Goal: Information Seeking & Learning: Learn about a topic

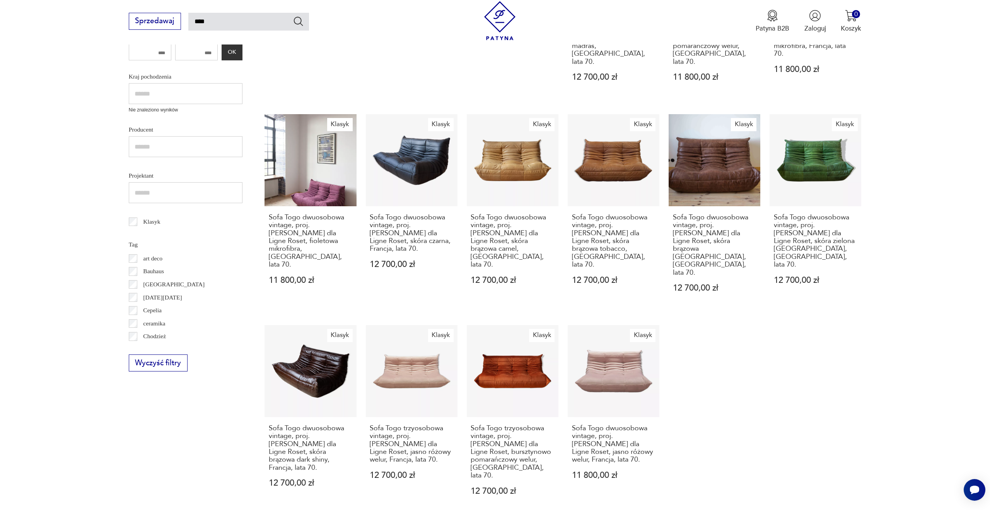
scroll to position [327, 0]
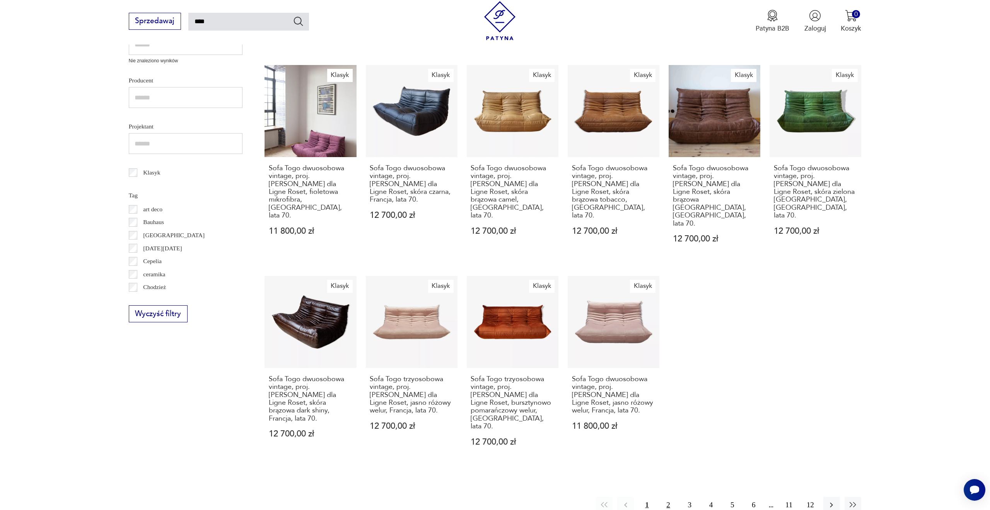
click at [669, 497] on button "2" at bounding box center [668, 505] width 17 height 17
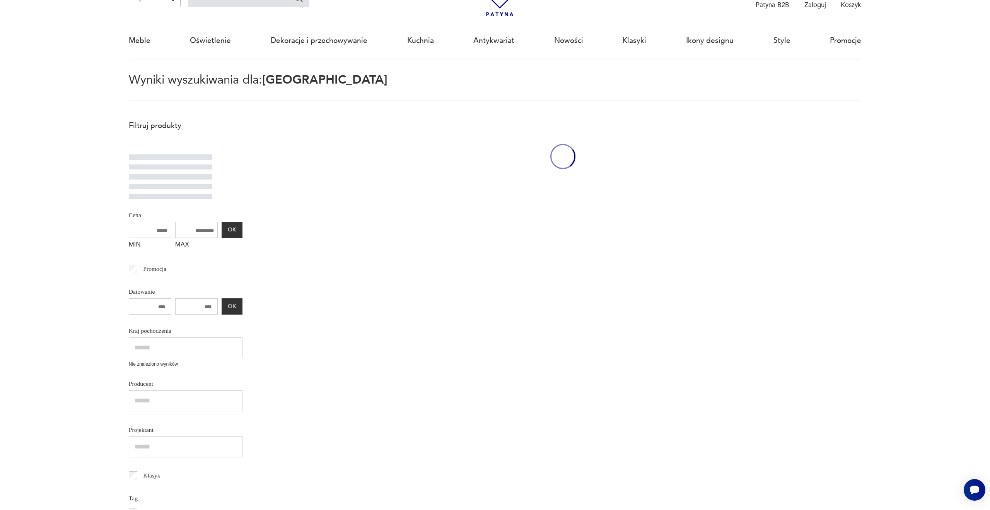
scroll to position [44, 0]
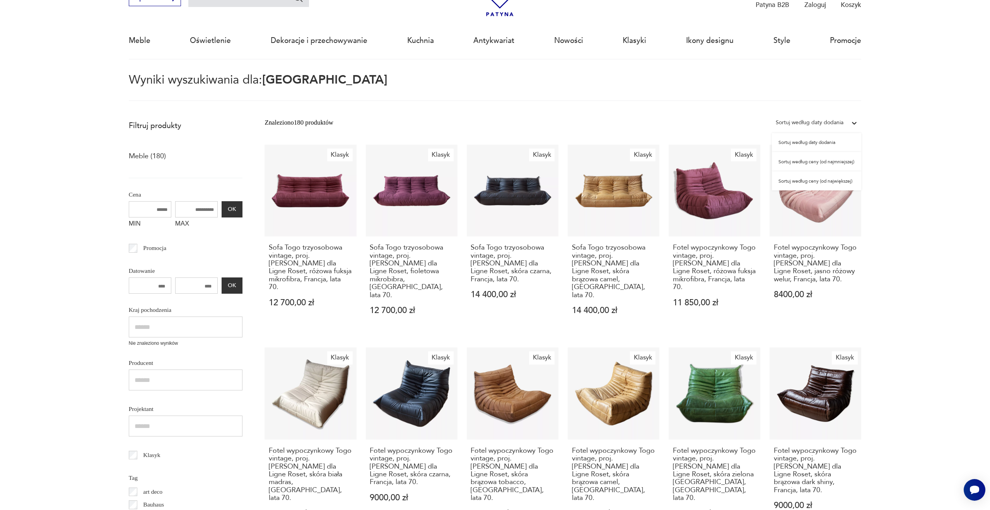
click at [820, 123] on div "Sortuj według daty dodania" at bounding box center [810, 123] width 68 height 10
click at [821, 183] on div "Sortuj według ceny (od największej)" at bounding box center [816, 180] width 89 height 19
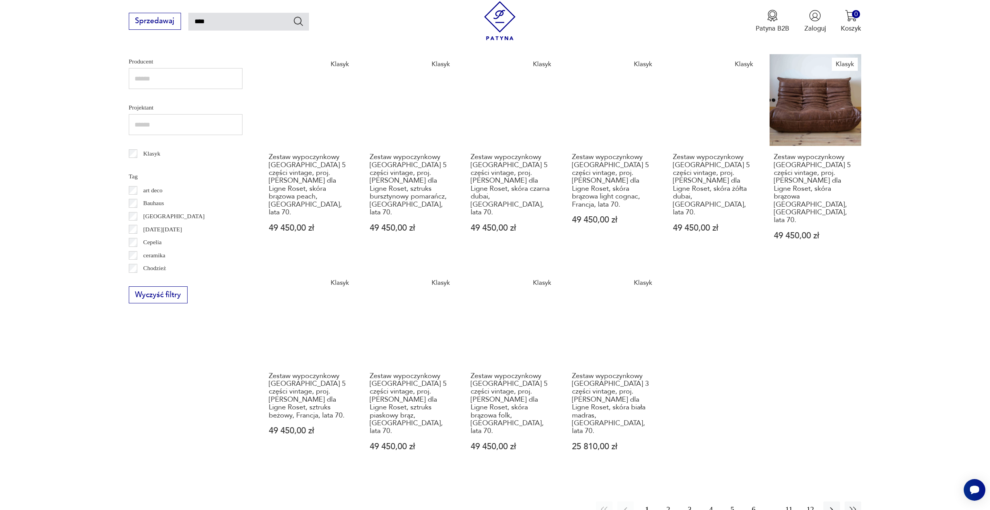
scroll to position [363, 0]
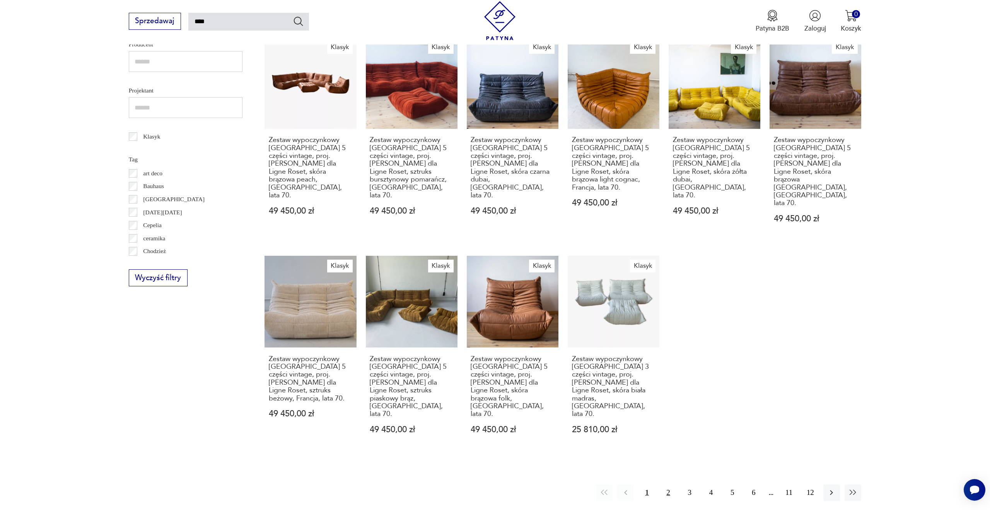
click at [667, 484] on button "2" at bounding box center [668, 492] width 17 height 17
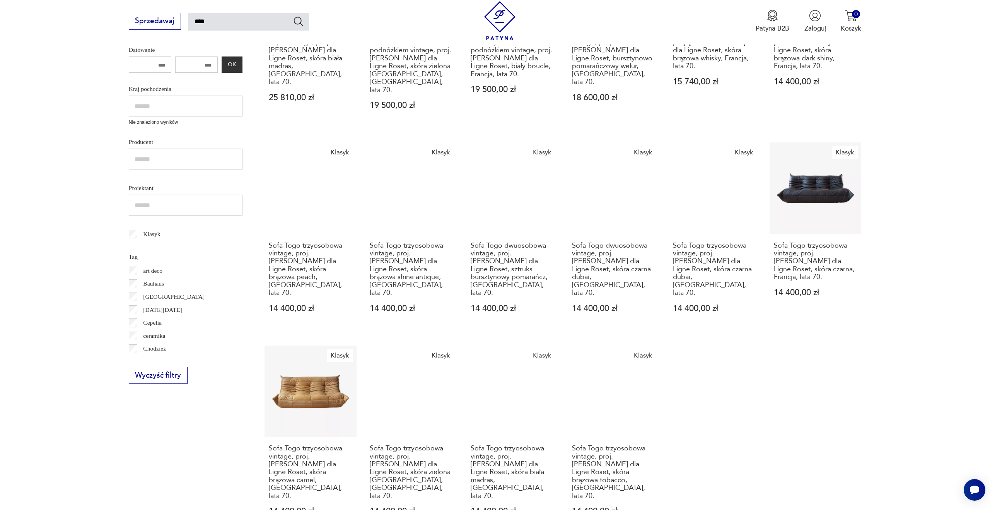
scroll to position [264, 0]
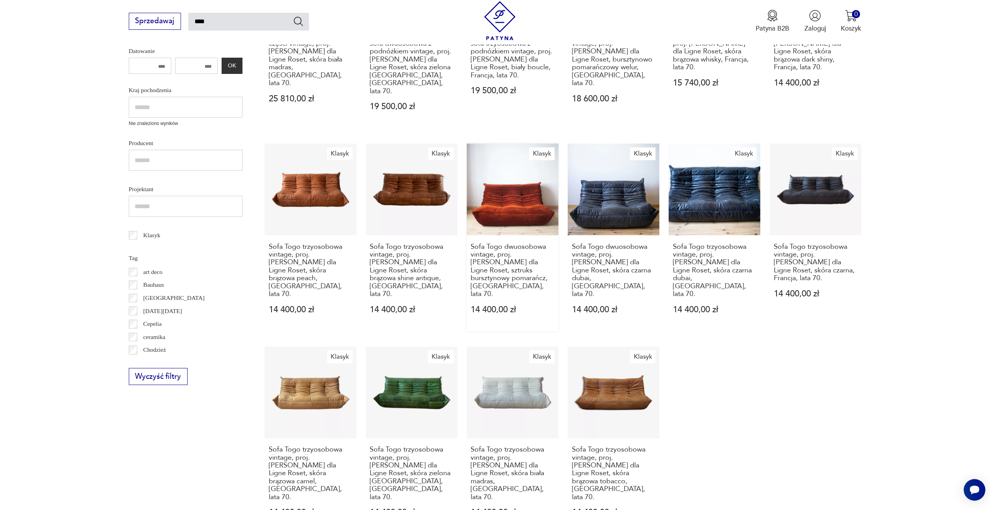
click at [516, 201] on link "Klasyk Sofa Togo dwuosobowa vintage, proj. M. Ducaroy dla Ligne Roset, sztruks …" at bounding box center [513, 237] width 92 height 188
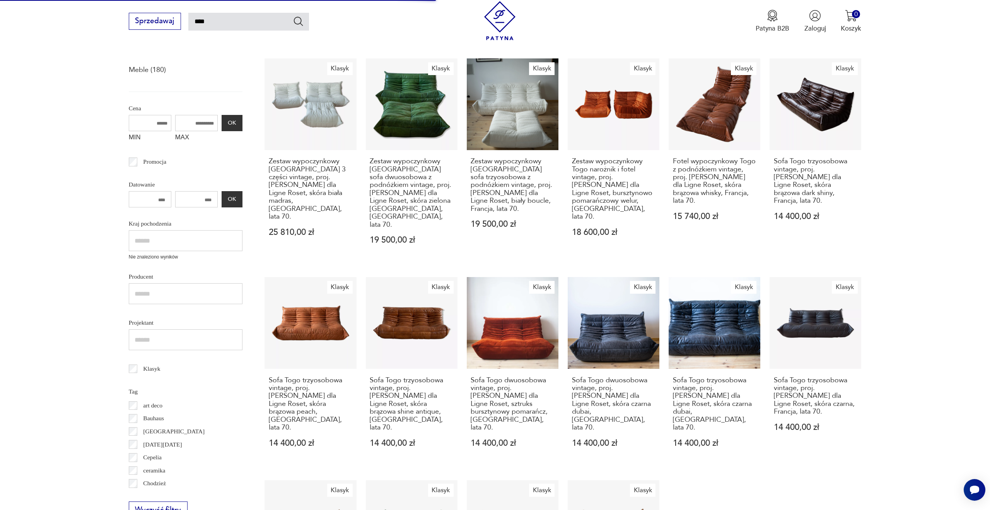
scroll to position [123, 0]
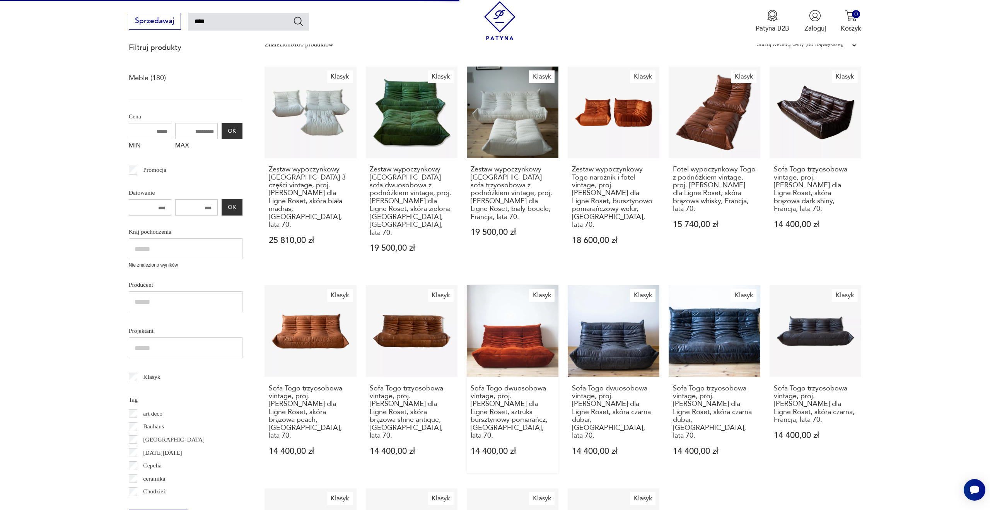
click at [511, 312] on link "Klasyk Sofa Togo dwuosobowa vintage, proj. M. Ducaroy dla Ligne Roset, sztruks …" at bounding box center [513, 379] width 92 height 188
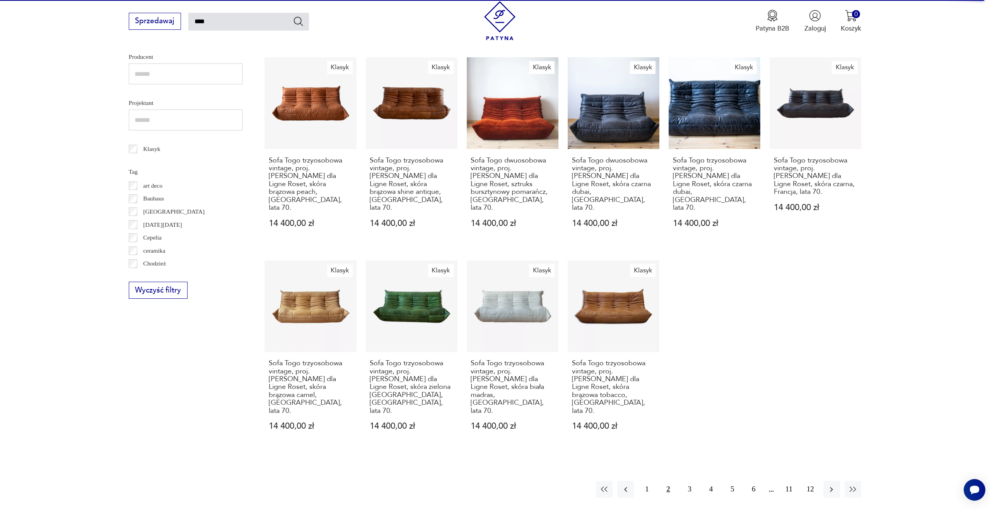
scroll to position [353, 0]
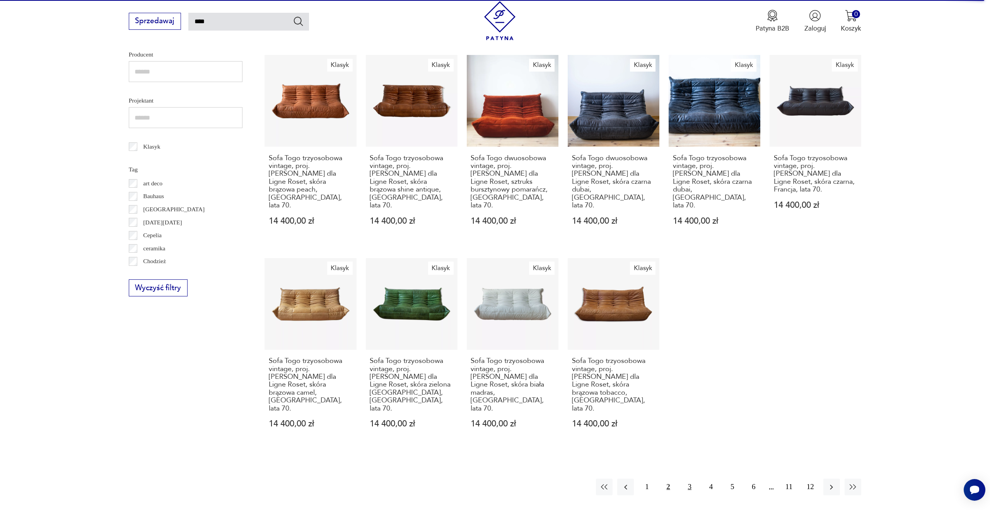
click at [689, 478] on button "3" at bounding box center [689, 486] width 17 height 17
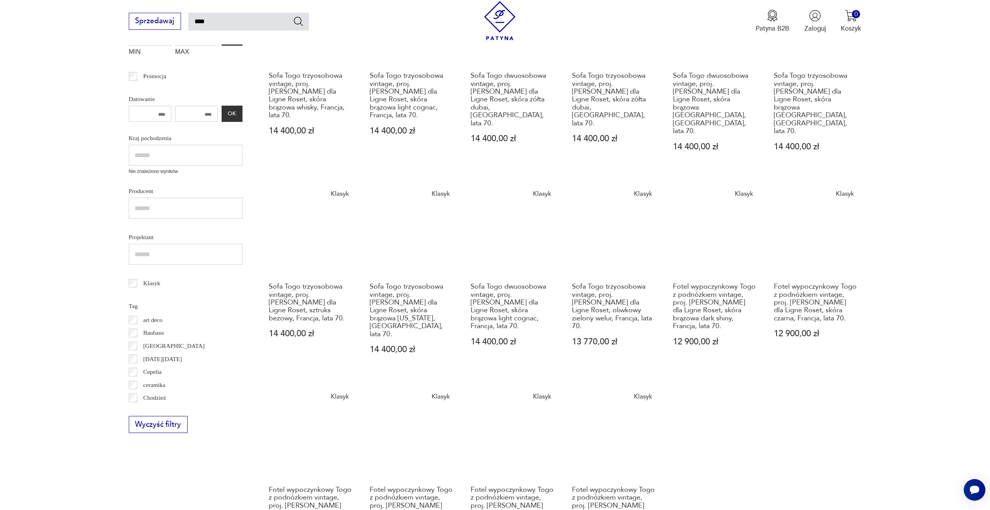
scroll to position [223, 0]
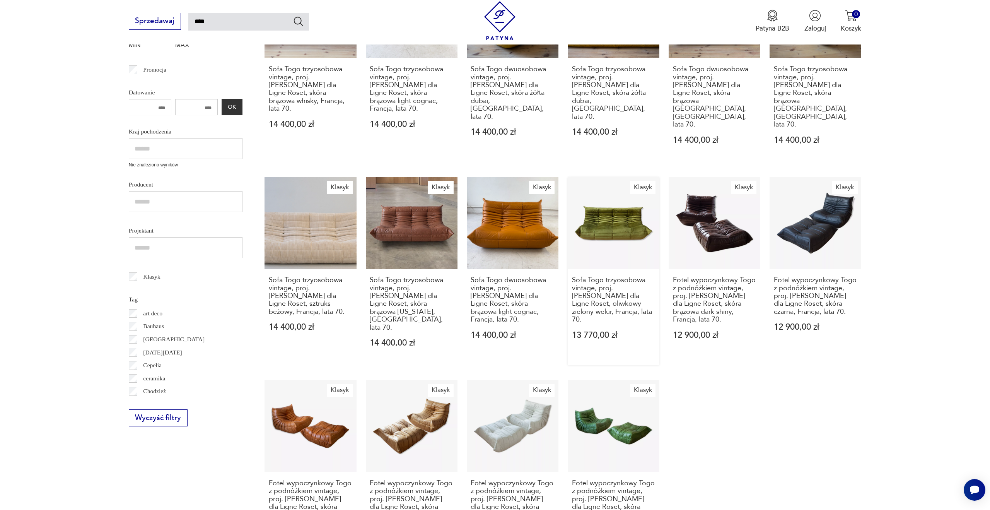
click at [610, 214] on link "Klasyk Sofa Togo trzyosobowa vintage, proj. M. Ducaroy dla Ligne Roset, oliwkow…" at bounding box center [614, 271] width 92 height 188
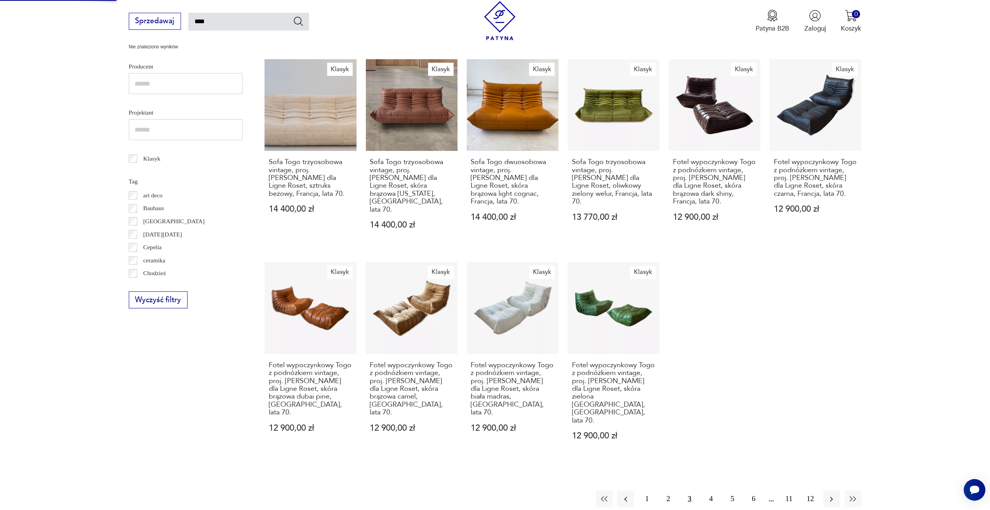
scroll to position [367, 0]
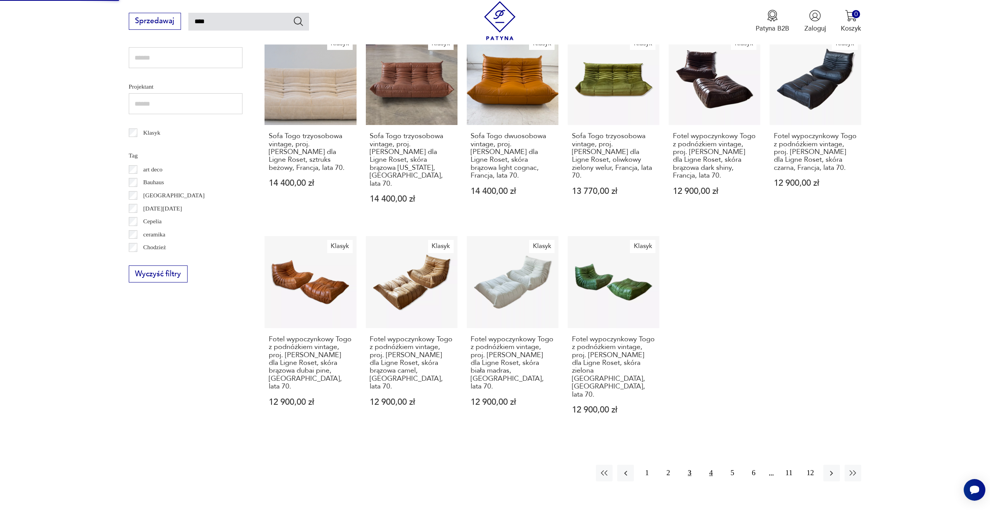
click at [716, 464] on button "4" at bounding box center [711, 472] width 17 height 17
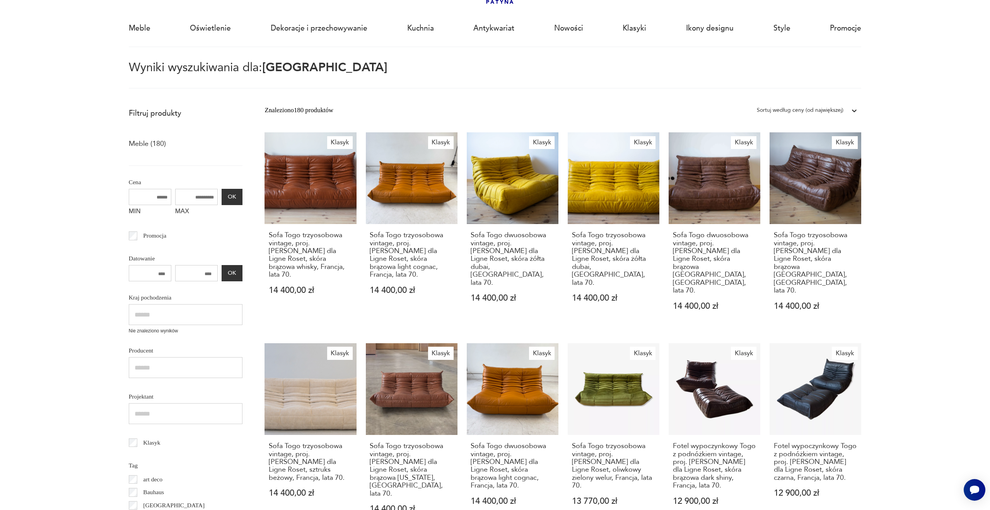
scroll to position [44, 0]
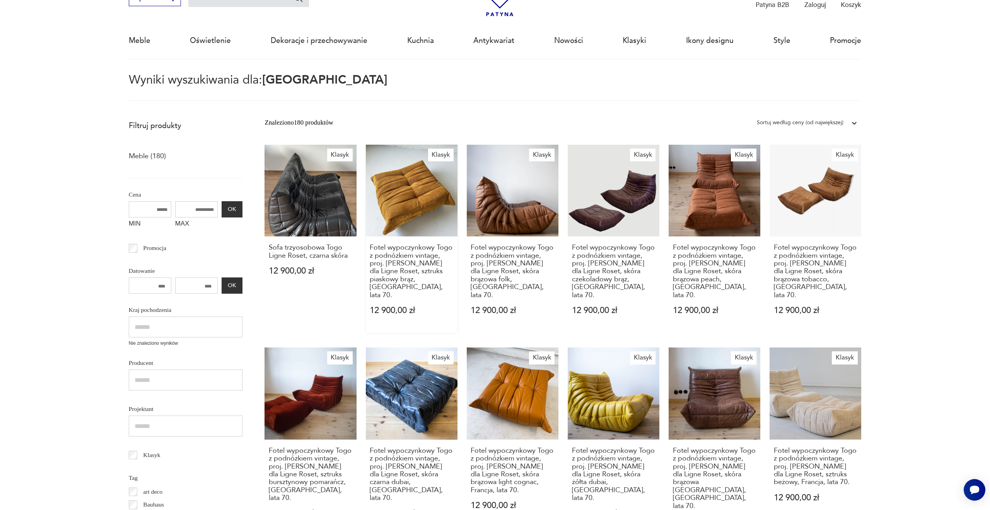
click at [400, 204] on link "Klasyk Fotel wypoczynkowy Togo z podnóżkiem vintage, proj. M. Ducaroy dla Ligne…" at bounding box center [412, 239] width 92 height 188
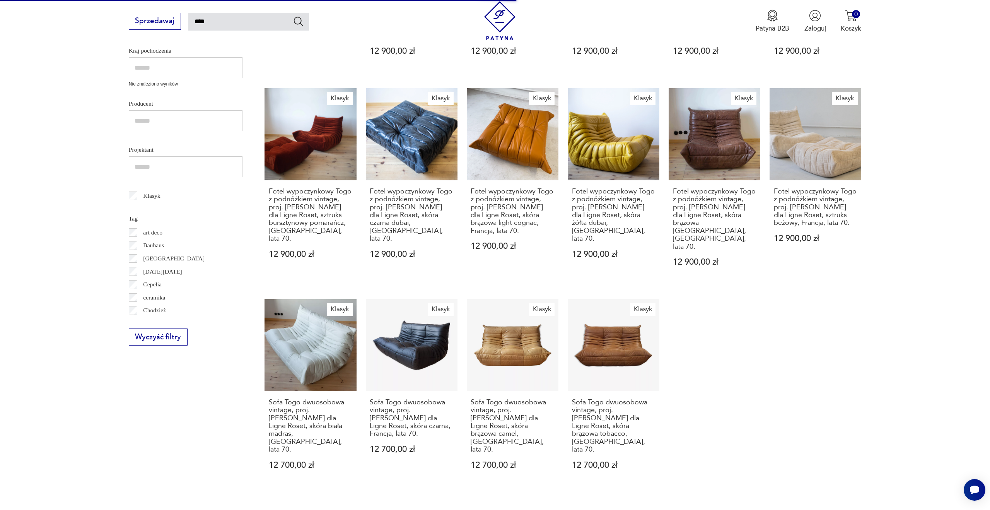
scroll to position [310, 0]
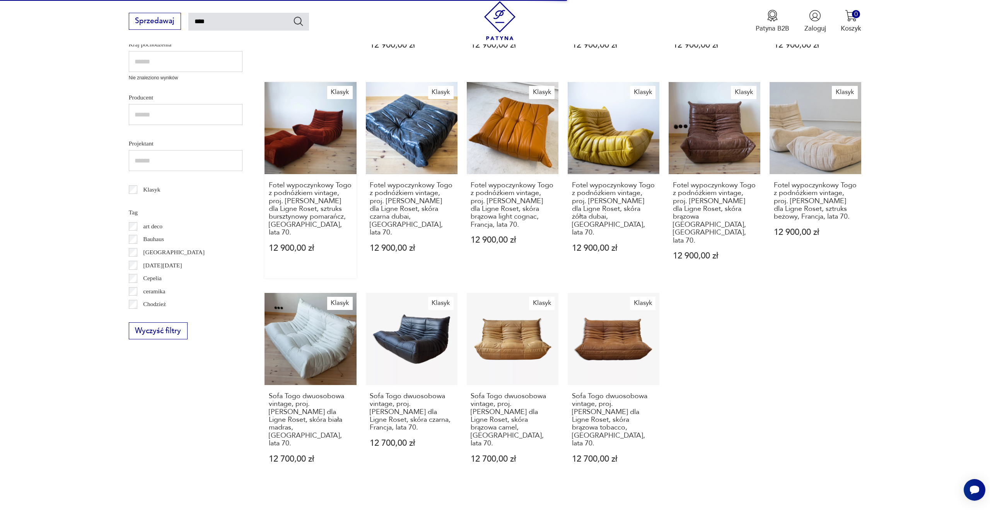
click at [318, 113] on link "Klasyk Fotel wypoczynkowy Togo z podnóżkiem vintage, proj. M. Ducaroy dla Ligne…" at bounding box center [311, 180] width 92 height 196
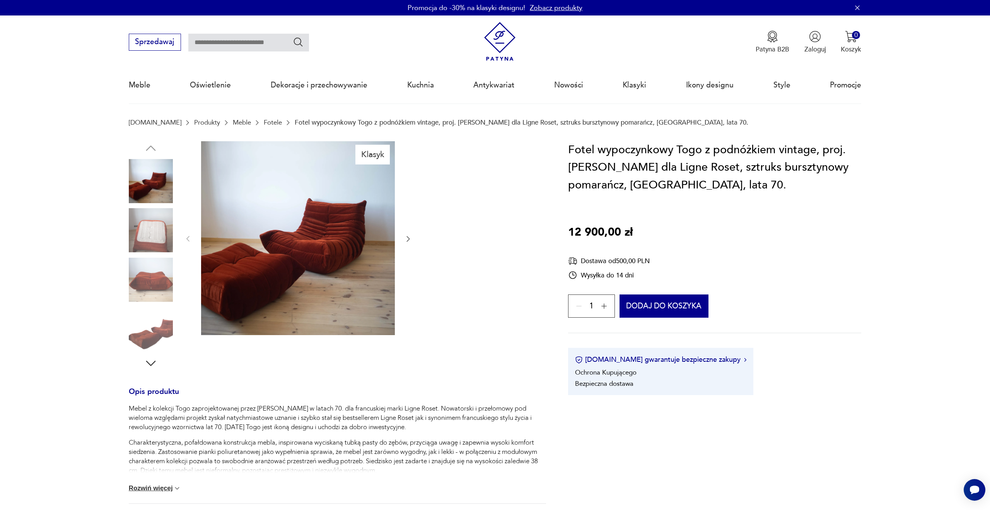
click at [275, 240] on img at bounding box center [298, 238] width 194 height 194
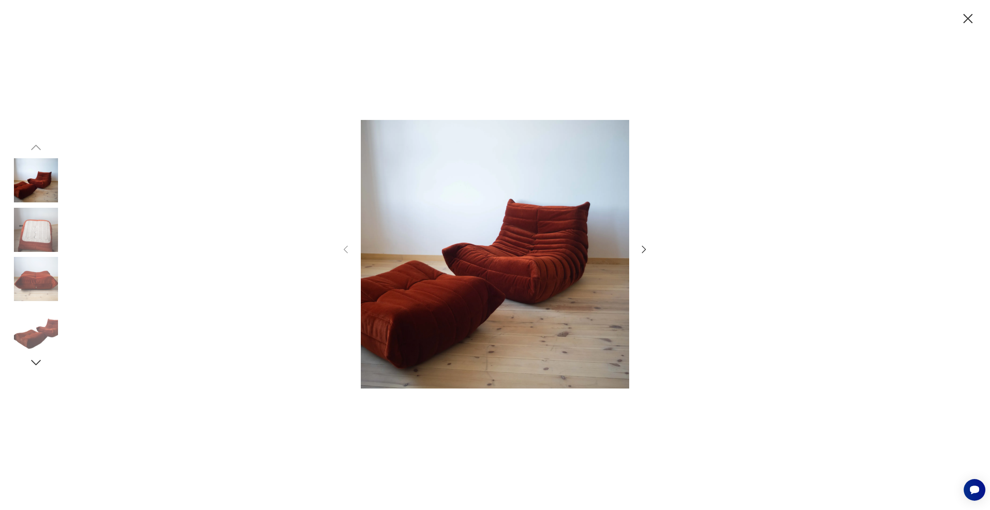
click at [644, 249] on icon "button" at bounding box center [644, 249] width 11 height 11
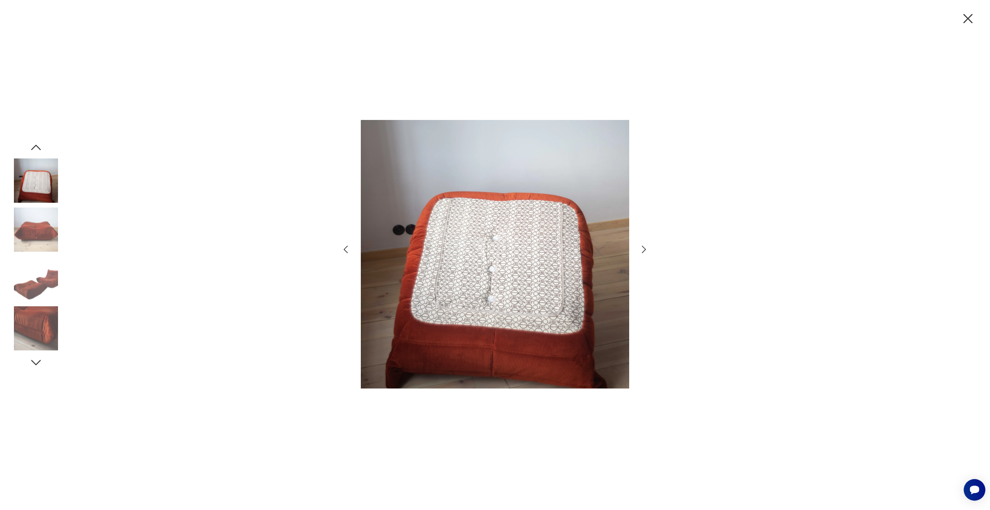
click at [644, 249] on icon "button" at bounding box center [644, 249] width 11 height 11
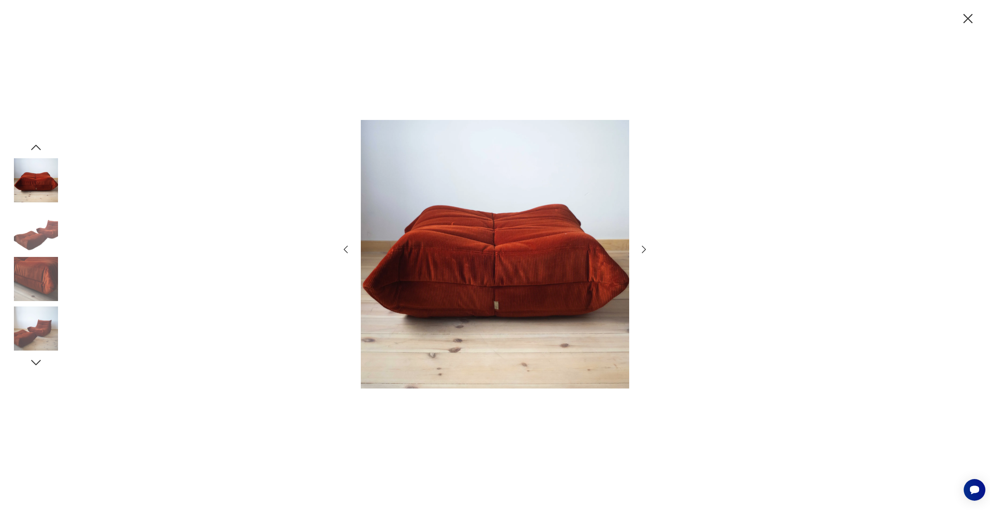
click at [644, 249] on icon "button" at bounding box center [644, 249] width 11 height 11
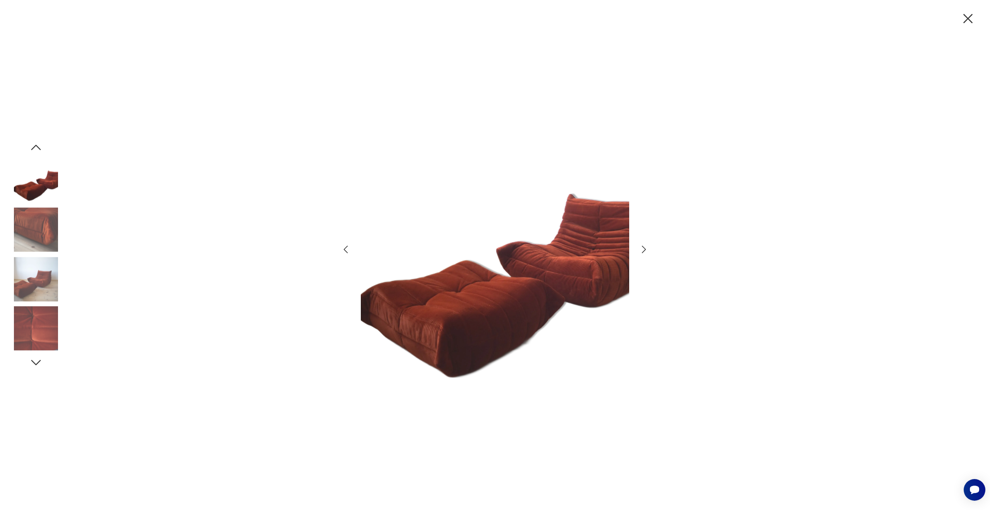
click at [644, 249] on icon "button" at bounding box center [644, 249] width 11 height 11
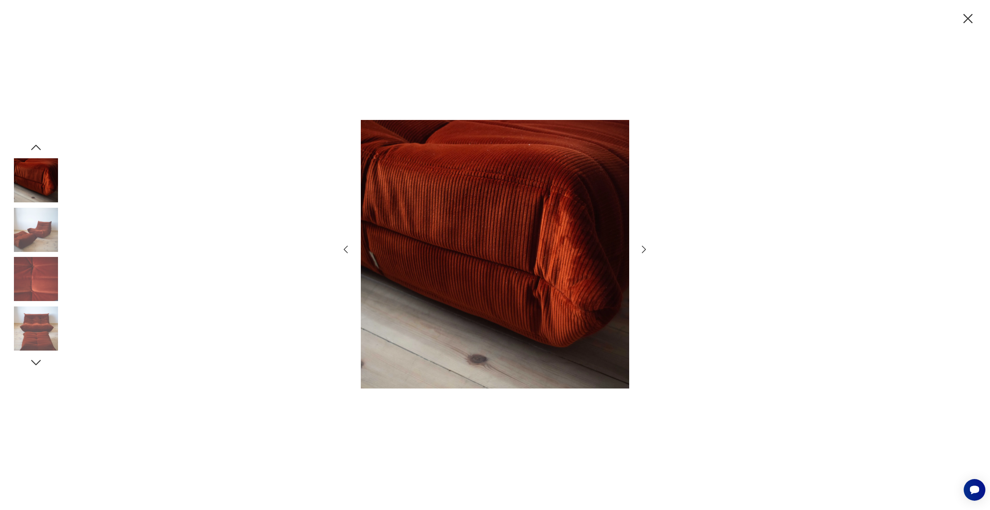
click at [644, 249] on icon "button" at bounding box center [644, 249] width 11 height 11
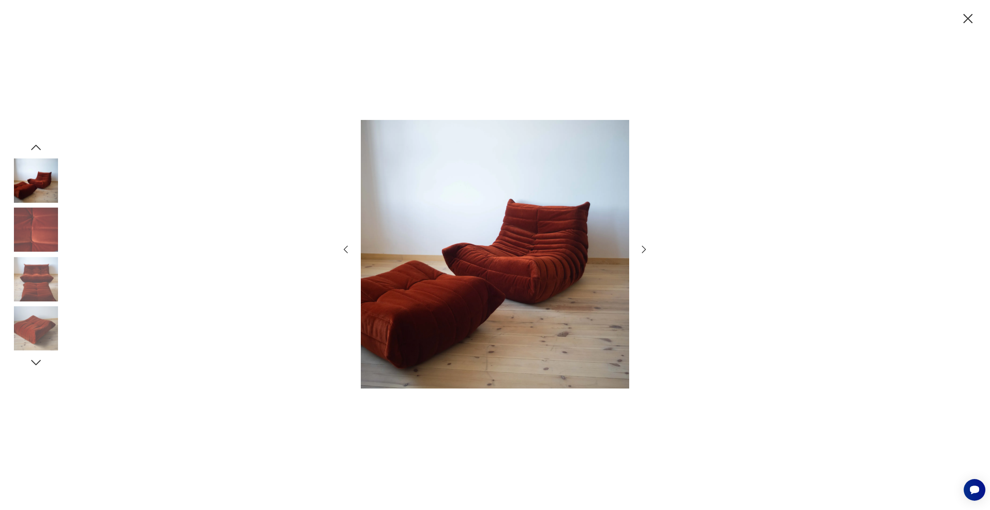
click at [965, 20] on icon "button" at bounding box center [968, 18] width 16 height 16
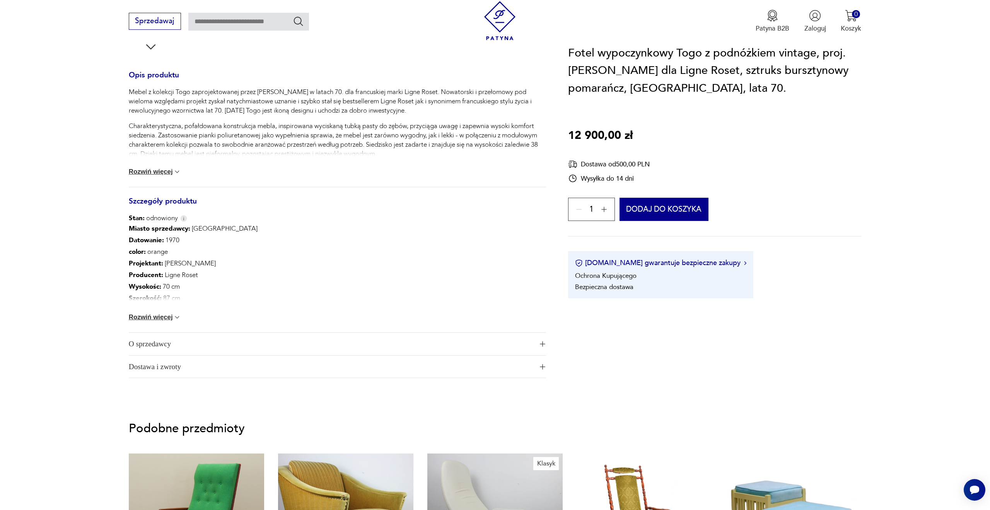
type input "****"
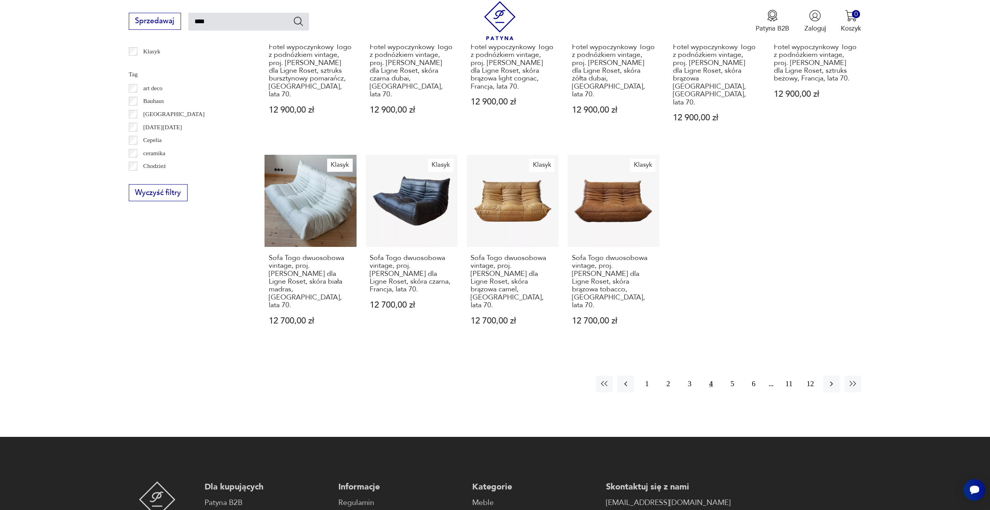
scroll to position [453, 0]
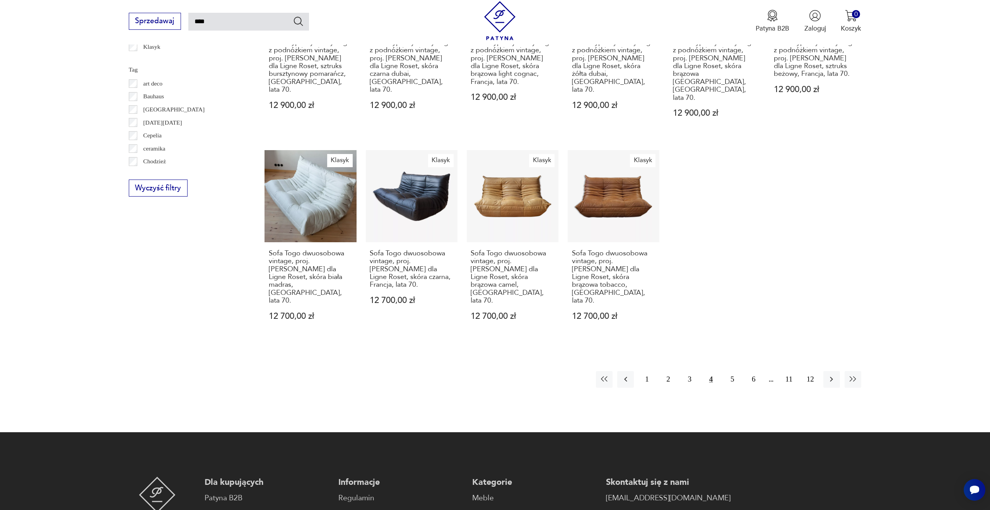
click at [676, 371] on div "1 2 3 4 5 6 11 12" at bounding box center [728, 379] width 265 height 17
click at [671, 371] on button "2" at bounding box center [668, 379] width 17 height 17
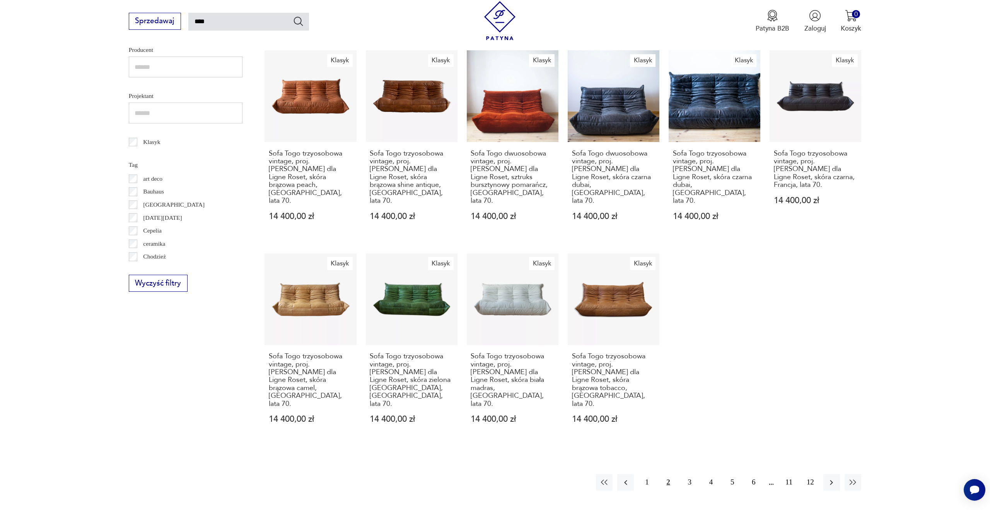
scroll to position [363, 0]
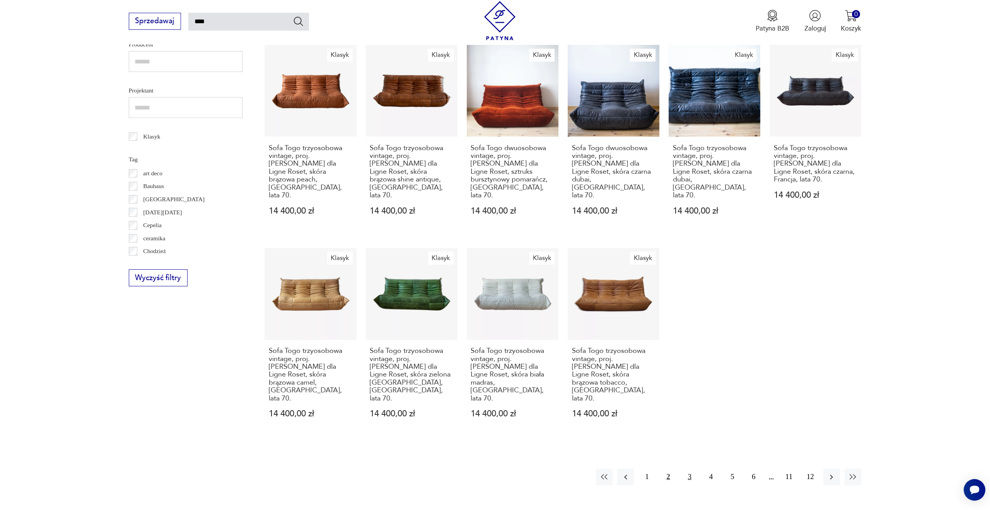
click at [691, 468] on button "3" at bounding box center [689, 476] width 17 height 17
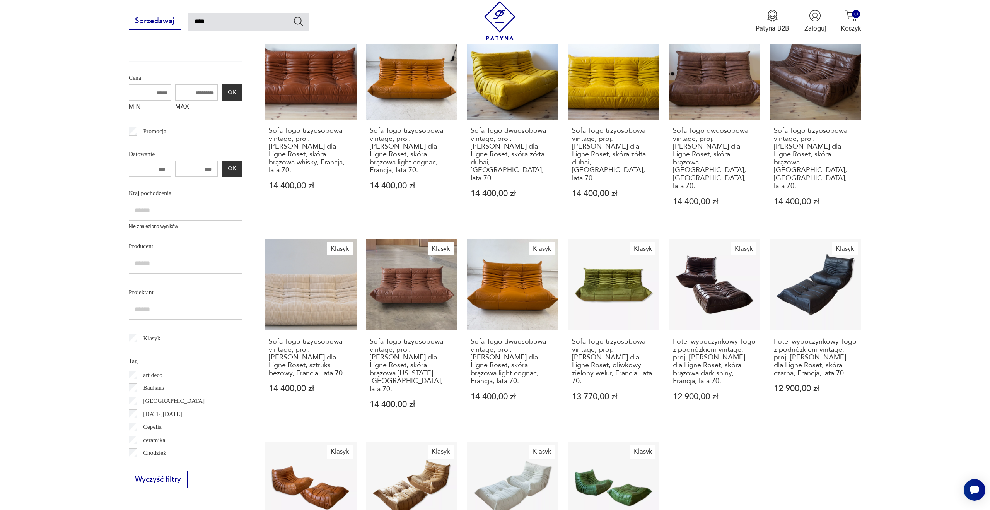
scroll to position [184, 0]
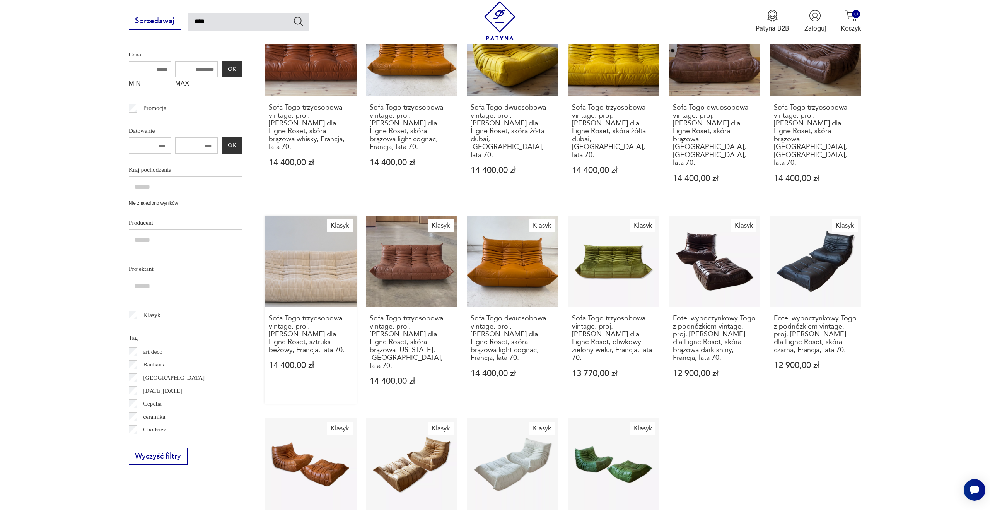
click at [330, 253] on link "Klasyk Sofa Togo trzyosobowa vintage, proj. M. Ducaroy dla Ligne Roset, sztruks…" at bounding box center [311, 309] width 92 height 188
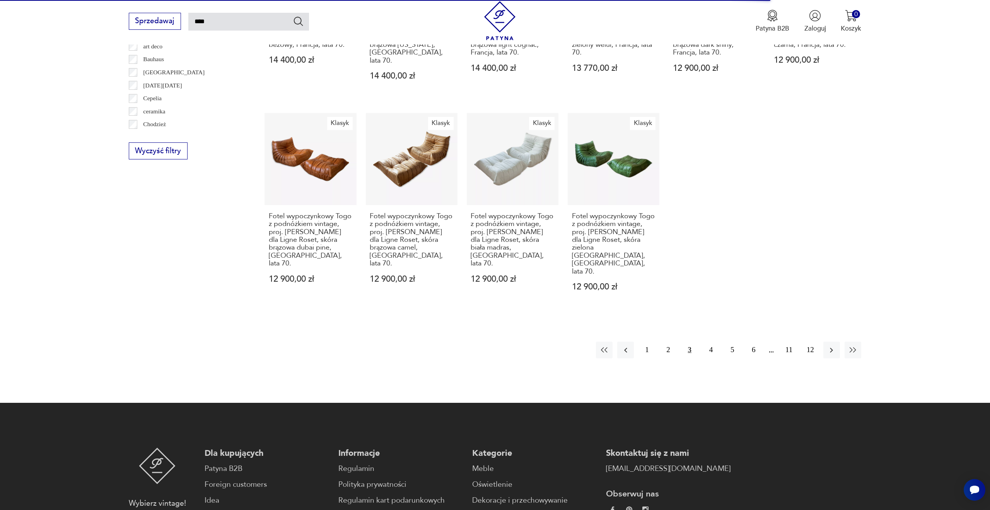
scroll to position [510, 0]
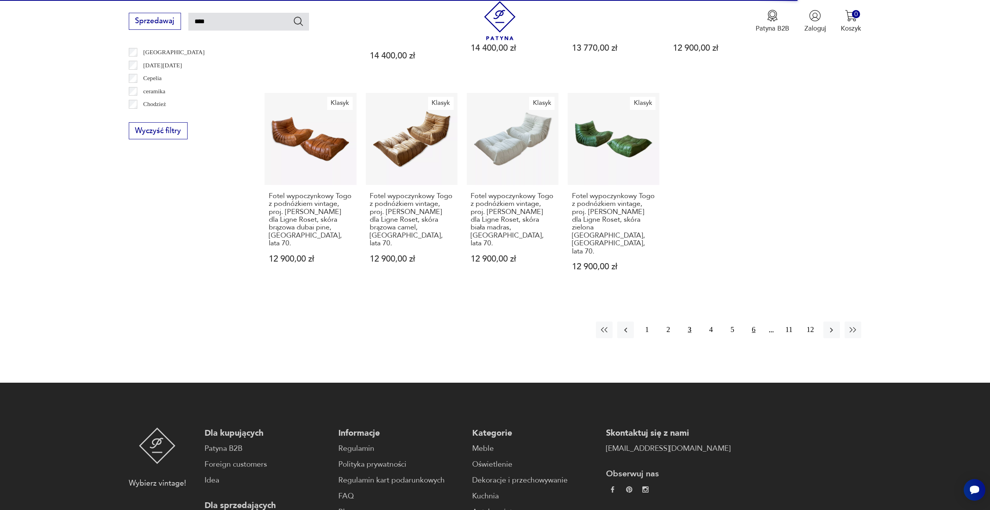
click at [753, 321] on button "6" at bounding box center [753, 329] width 17 height 17
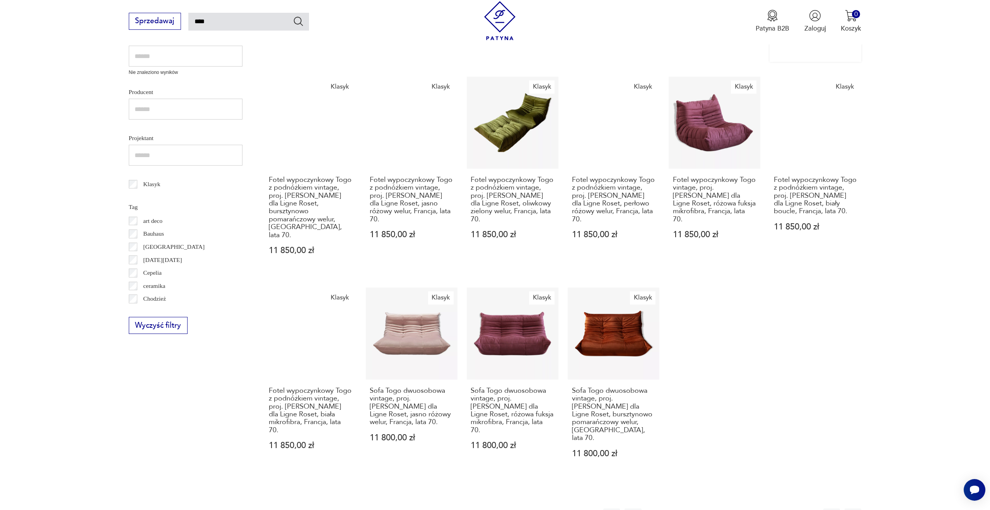
scroll to position [314, 0]
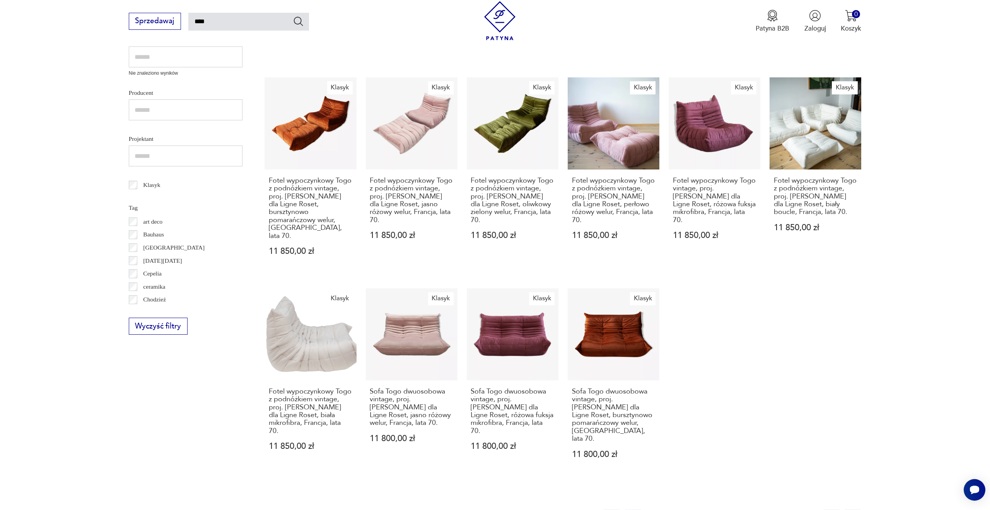
click at [753, 509] on button "7" at bounding box center [753, 517] width 17 height 17
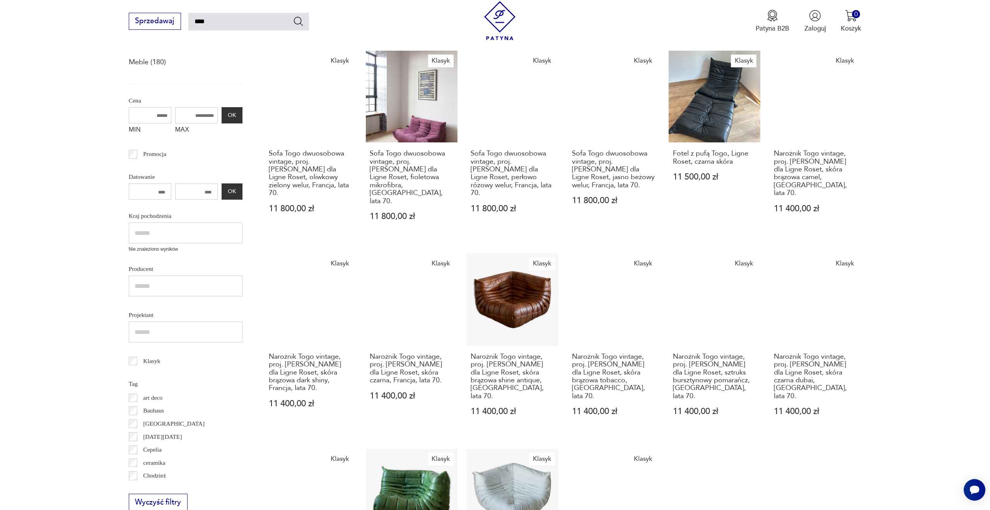
scroll to position [142, 0]
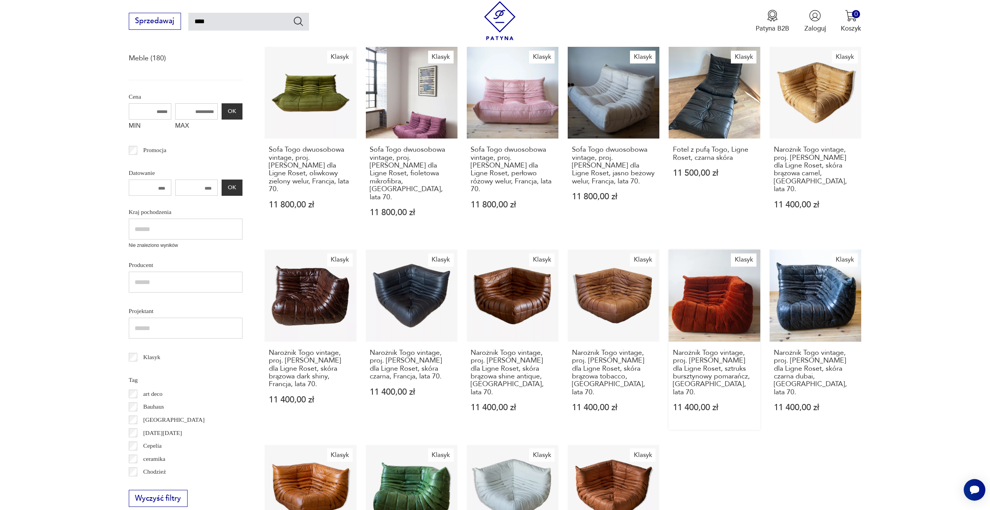
click at [710, 302] on link "Klasyk Narożnik Togo vintage, proj. M. Ducaroy dla Ligne Roset, sztruks burszty…" at bounding box center [715, 339] width 92 height 180
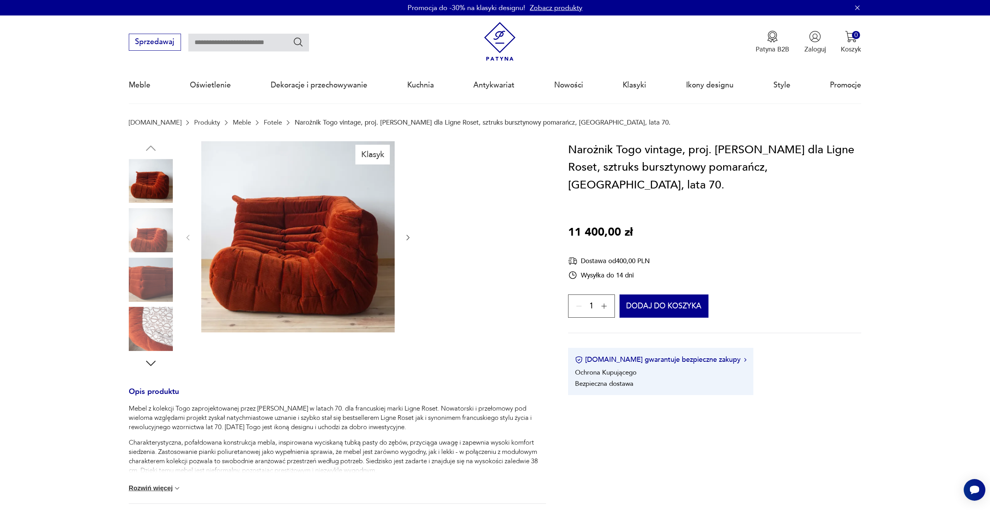
click at [149, 282] on img at bounding box center [151, 280] width 44 height 44
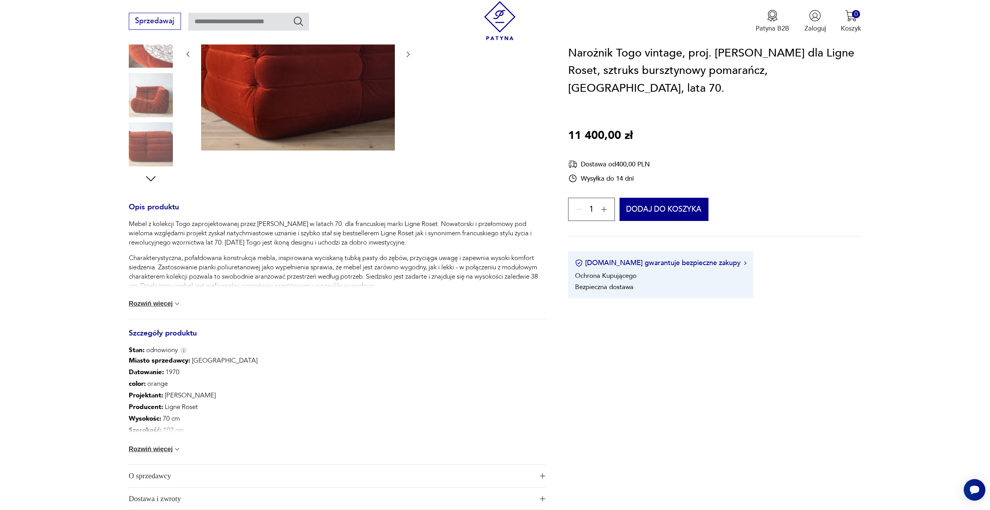
scroll to position [190, 0]
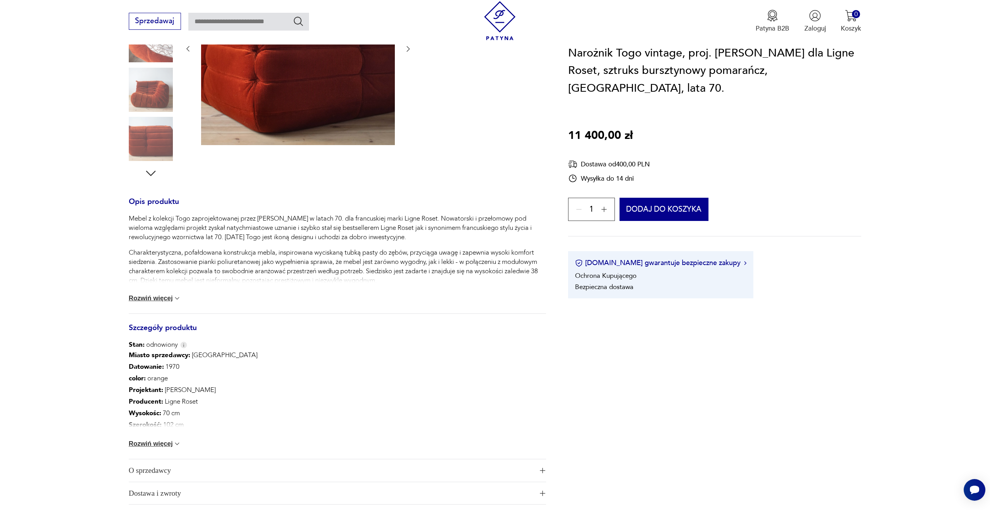
click at [152, 447] on button "Rozwiń więcej" at bounding box center [155, 444] width 53 height 8
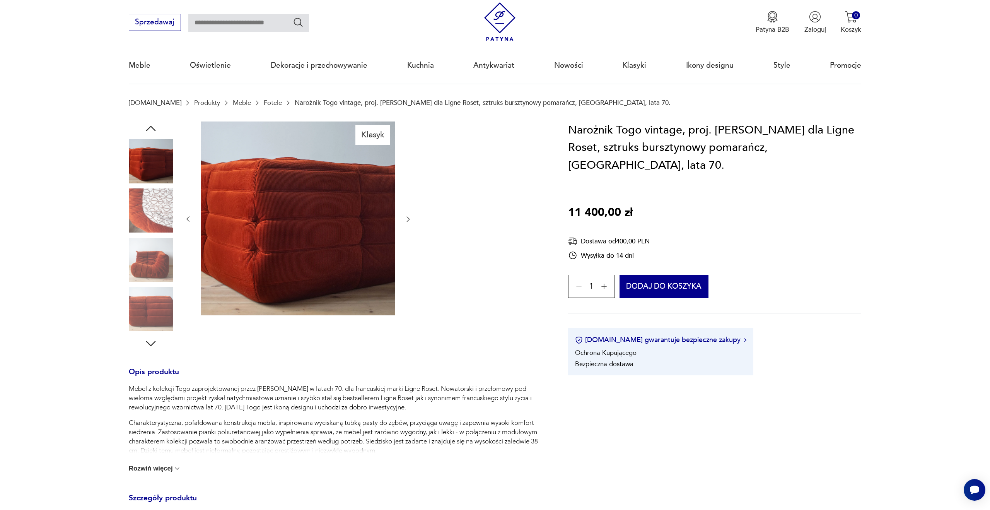
scroll to position [16, 0]
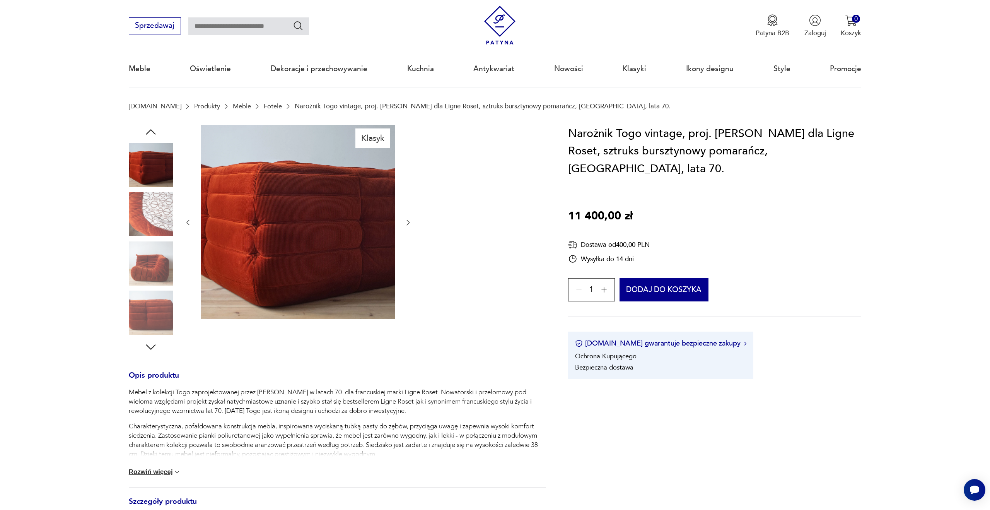
click at [155, 174] on img at bounding box center [151, 165] width 44 height 44
click at [154, 220] on img at bounding box center [151, 214] width 44 height 44
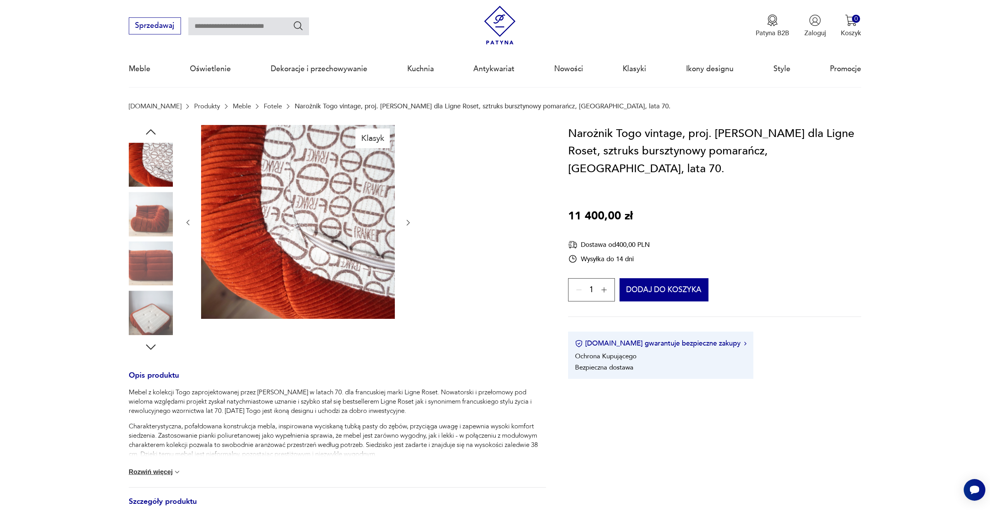
click at [139, 216] on img at bounding box center [151, 214] width 44 height 44
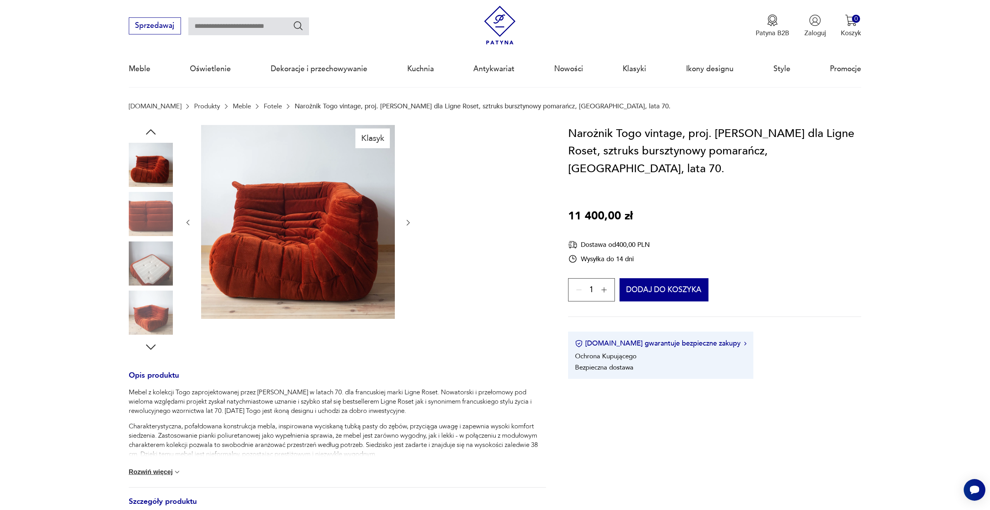
type input "****"
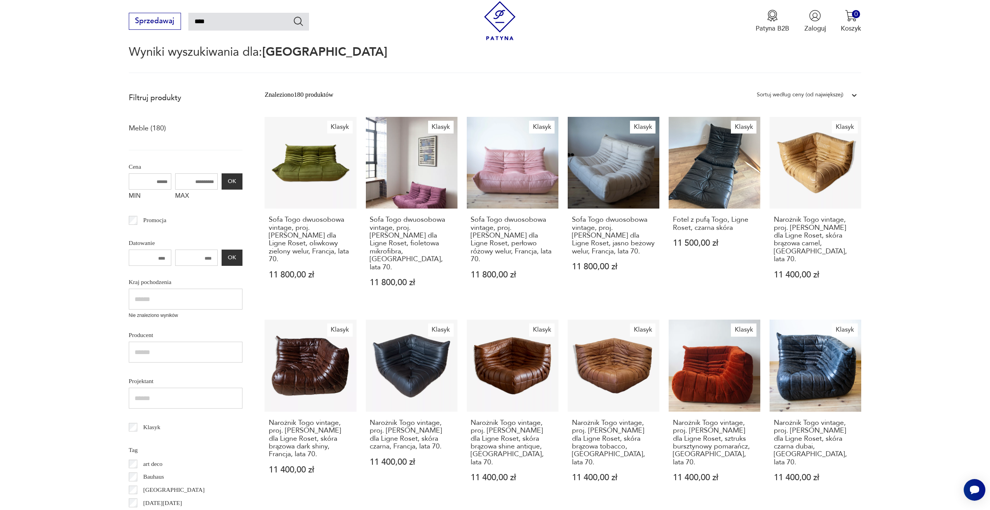
scroll to position [72, 0]
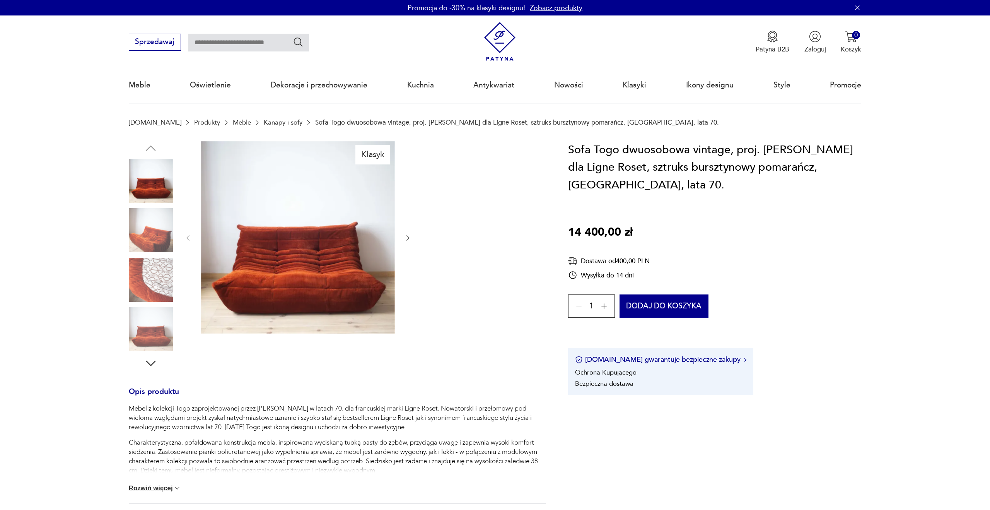
click at [328, 253] on img at bounding box center [298, 237] width 194 height 192
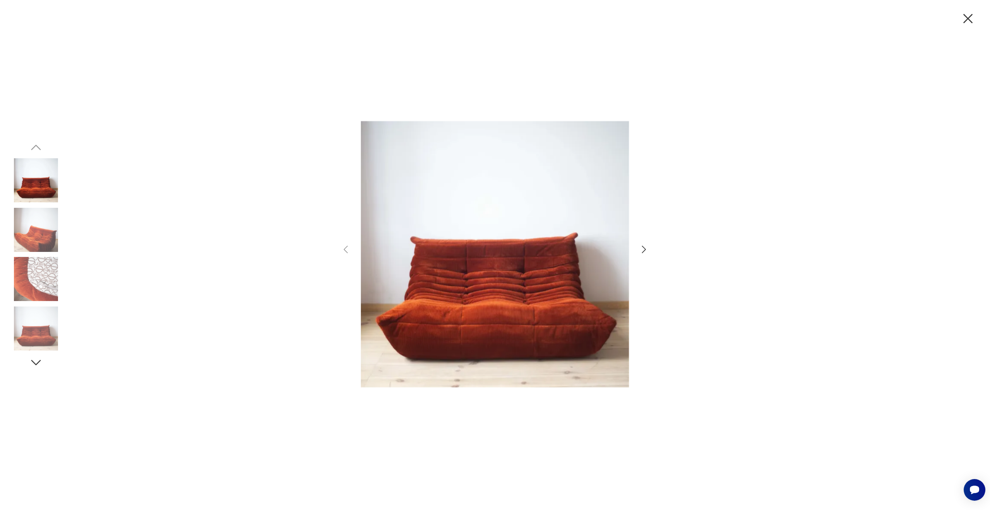
click at [646, 247] on icon "button" at bounding box center [644, 249] width 11 height 11
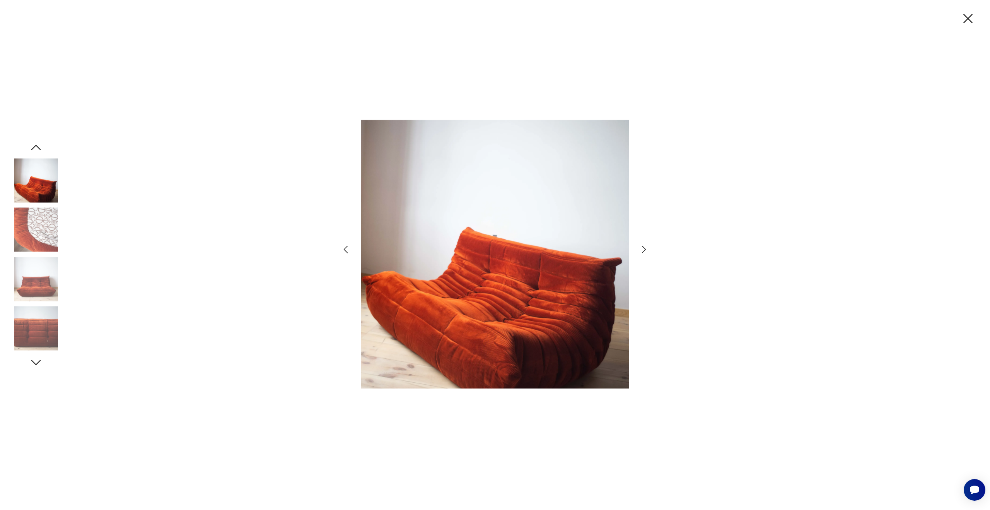
click at [646, 247] on icon "button" at bounding box center [644, 249] width 11 height 11
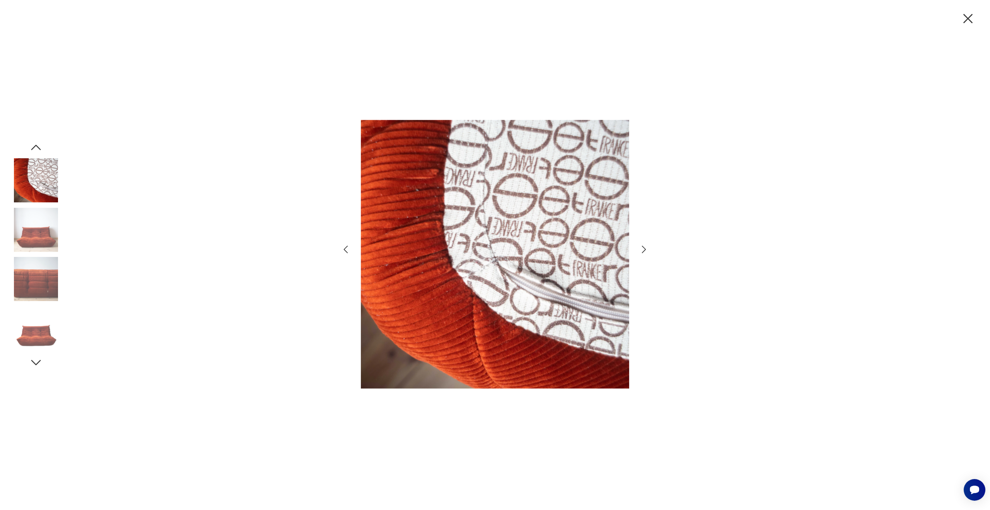
click at [646, 247] on icon "button" at bounding box center [644, 249] width 11 height 11
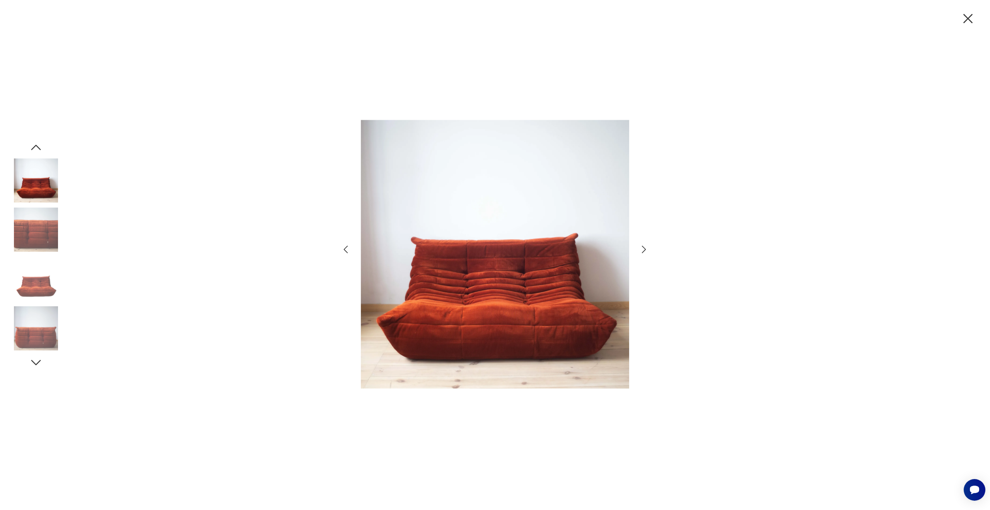
click at [646, 247] on icon "button" at bounding box center [644, 249] width 11 height 11
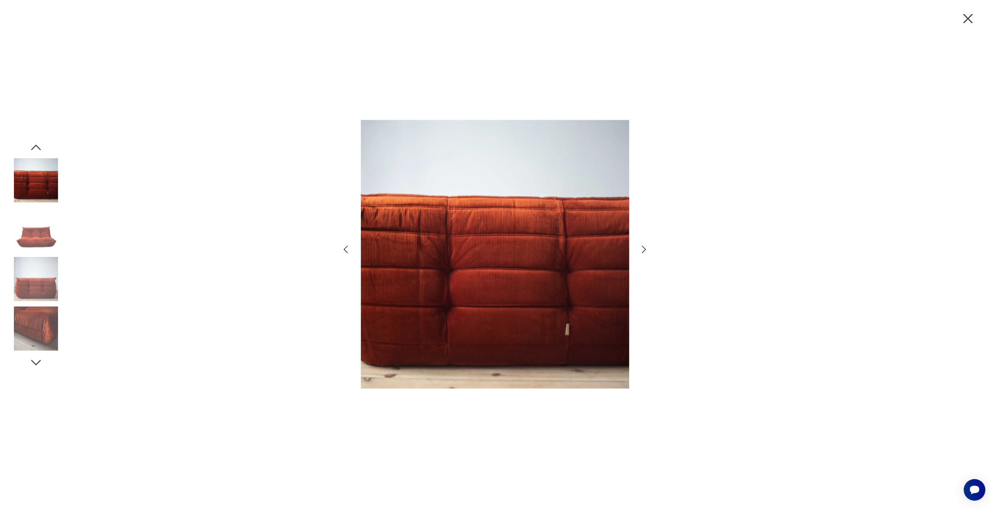
click at [646, 247] on icon "button" at bounding box center [644, 249] width 11 height 11
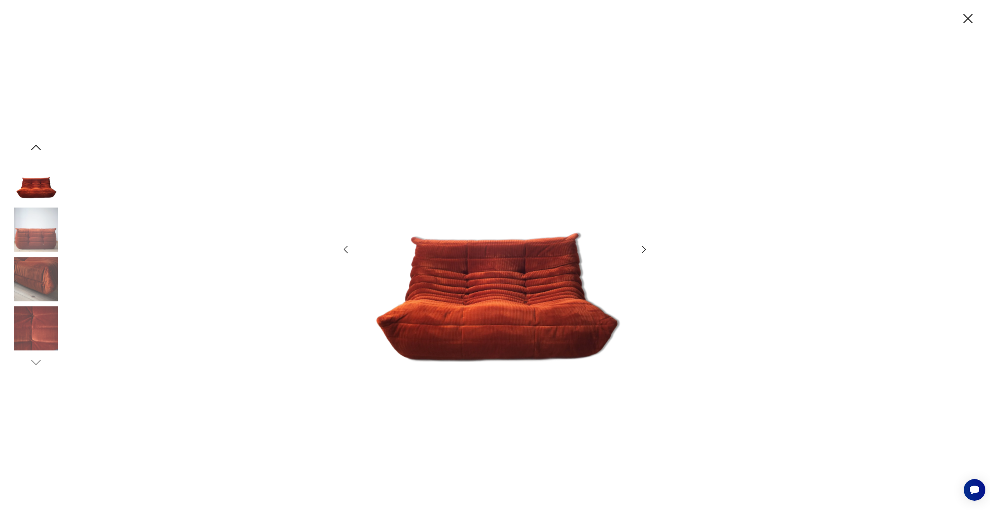
click at [968, 21] on icon "button" at bounding box center [968, 18] width 16 height 16
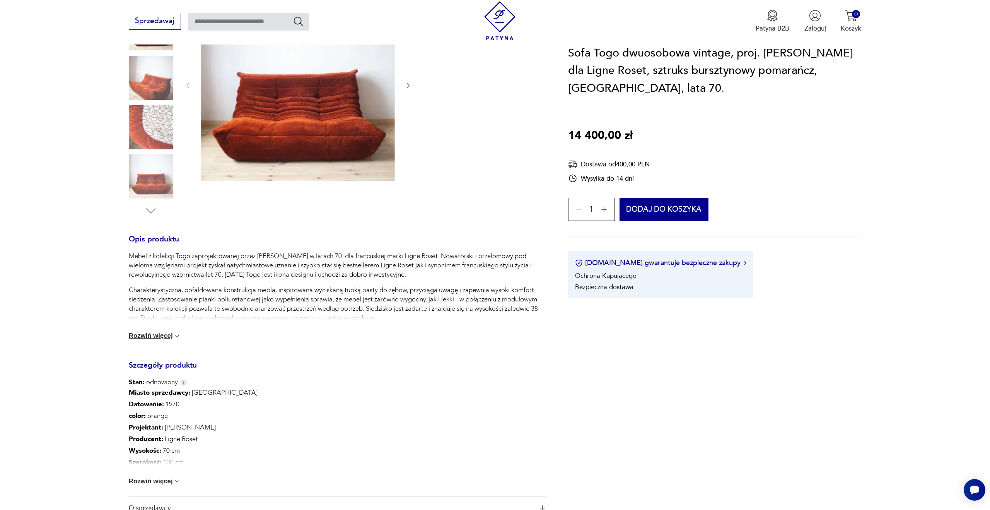
scroll to position [159, 0]
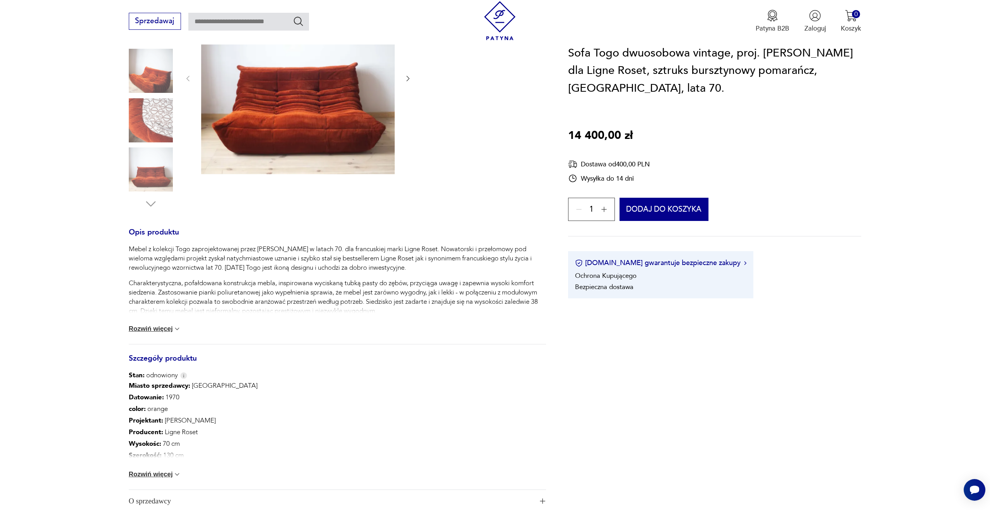
click at [168, 321] on div "Mebel z kolekcji Togo zaprojektowanej przez Michela Ducaroya w latach 70. dla f…" at bounding box center [337, 293] width 417 height 99
click at [161, 328] on button "Rozwiń więcej" at bounding box center [155, 329] width 53 height 8
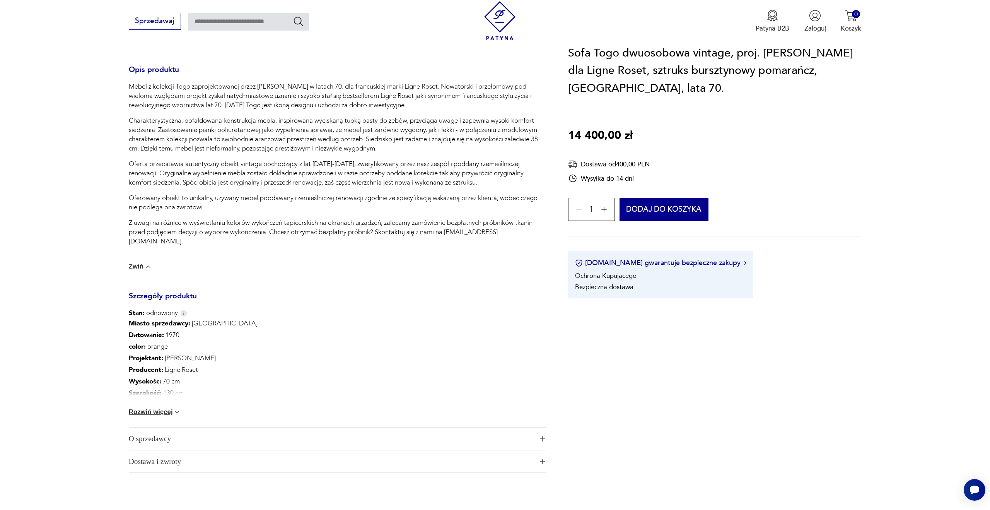
scroll to position [0, 0]
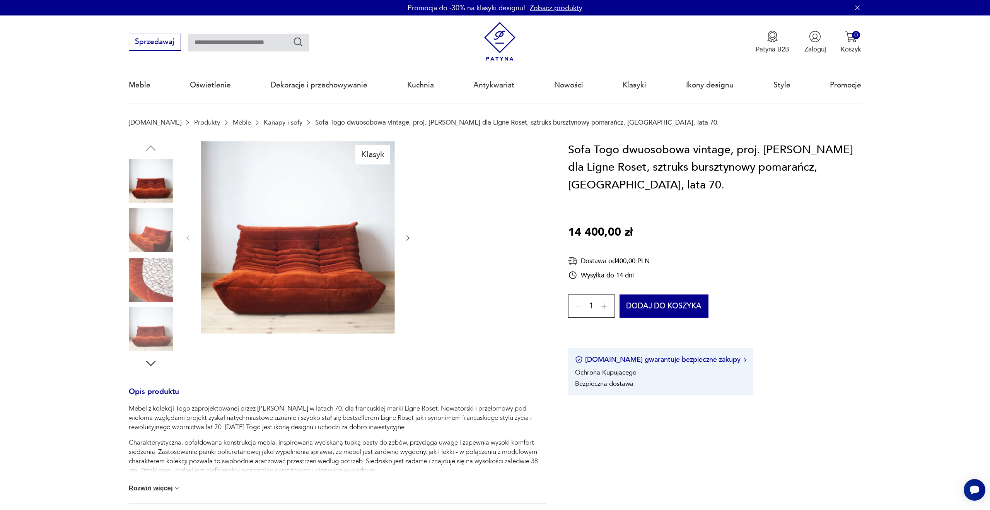
click at [142, 285] on img at bounding box center [151, 280] width 44 height 44
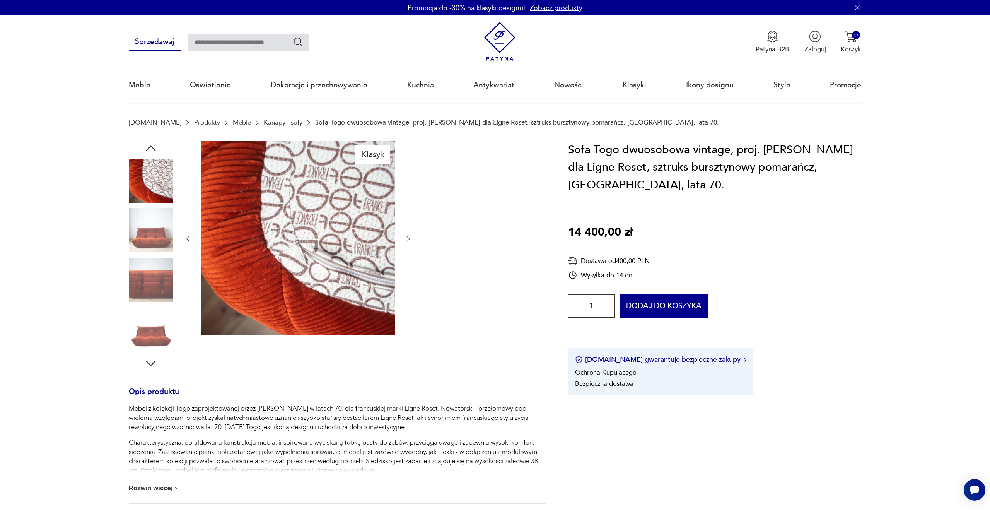
click at [150, 283] on img at bounding box center [151, 280] width 44 height 44
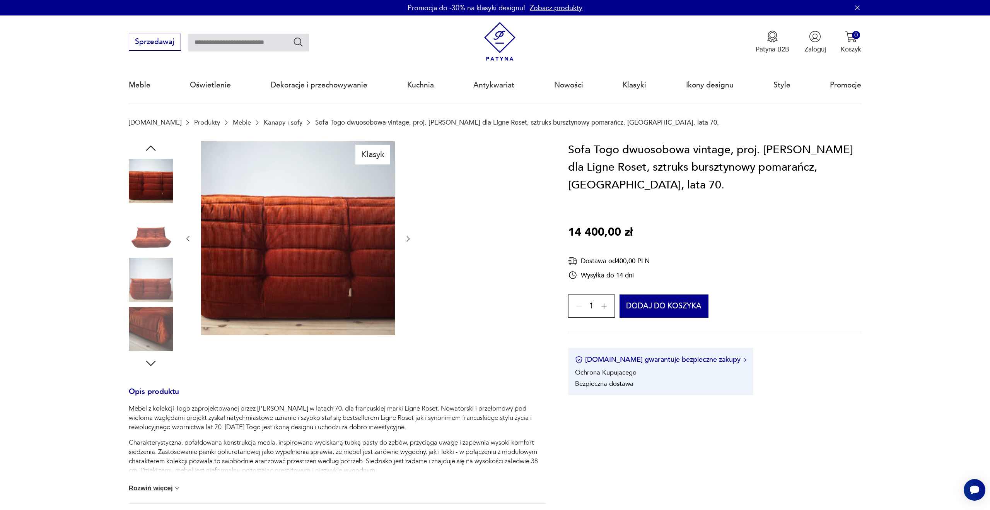
click at [286, 288] on img at bounding box center [298, 238] width 194 height 194
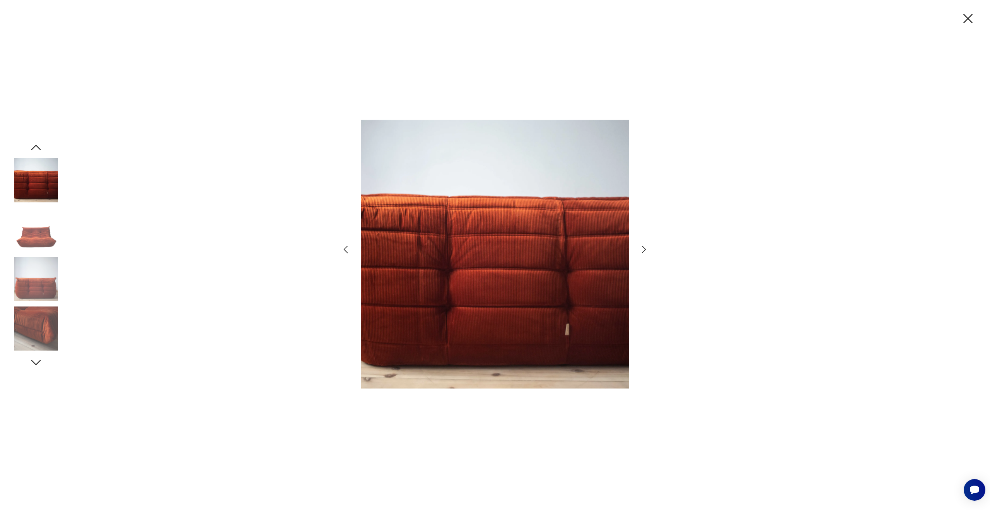
click at [38, 236] on img at bounding box center [36, 230] width 44 height 44
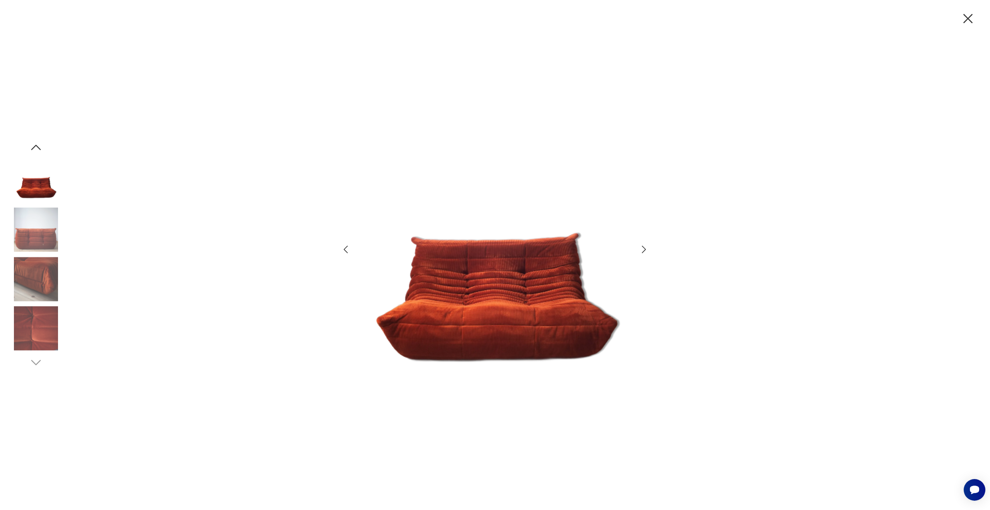
click at [36, 244] on img at bounding box center [36, 230] width 44 height 44
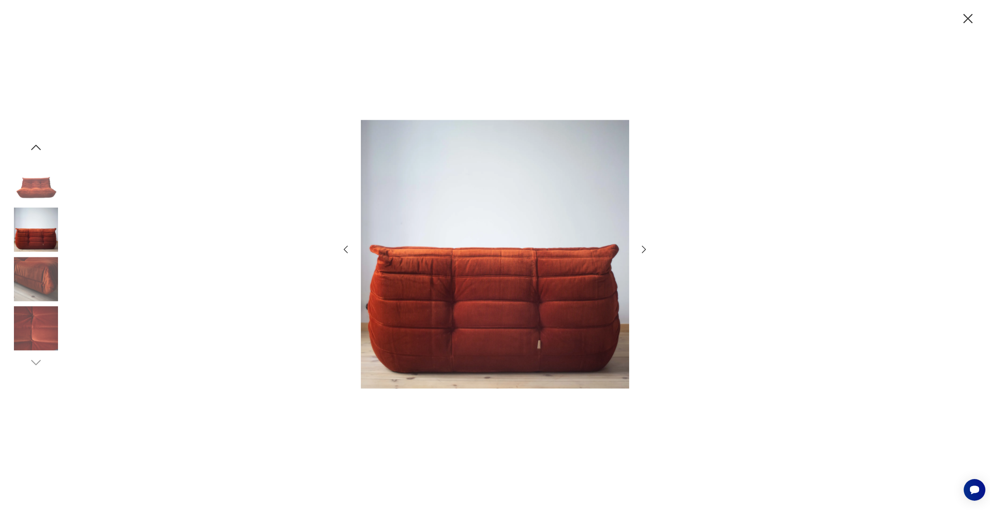
click at [40, 271] on img at bounding box center [36, 279] width 44 height 44
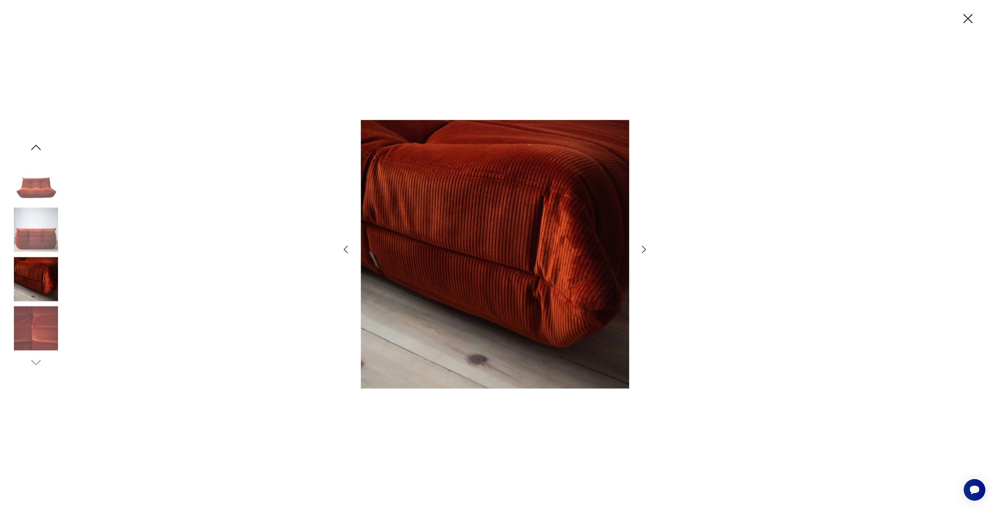
click at [45, 315] on img at bounding box center [36, 328] width 44 height 44
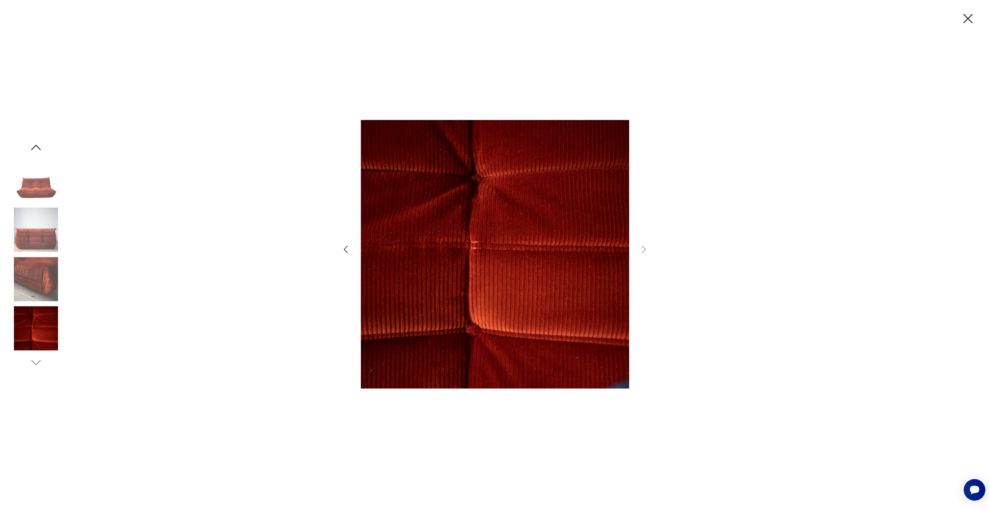
click at [731, 143] on div at bounding box center [495, 255] width 990 height 510
click at [970, 14] on icon "button" at bounding box center [968, 18] width 16 height 16
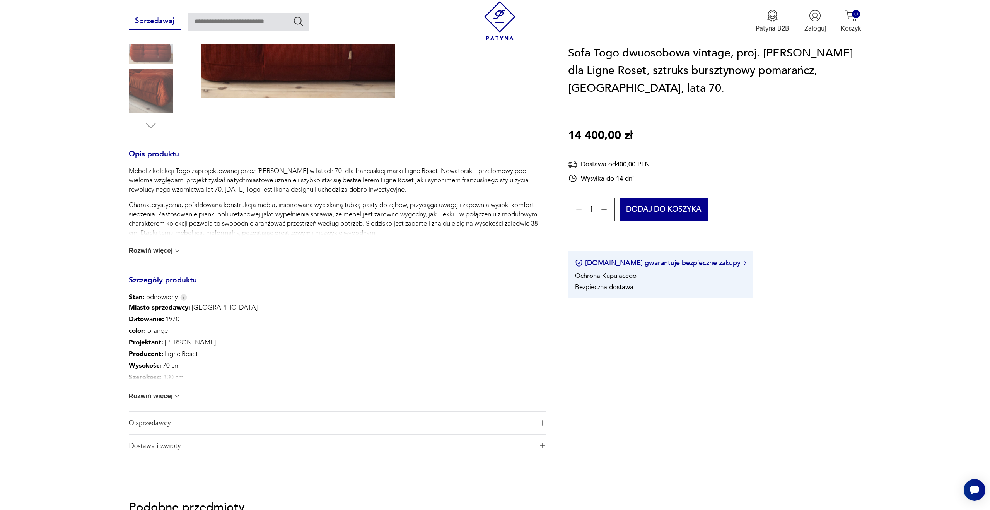
scroll to position [240, 0]
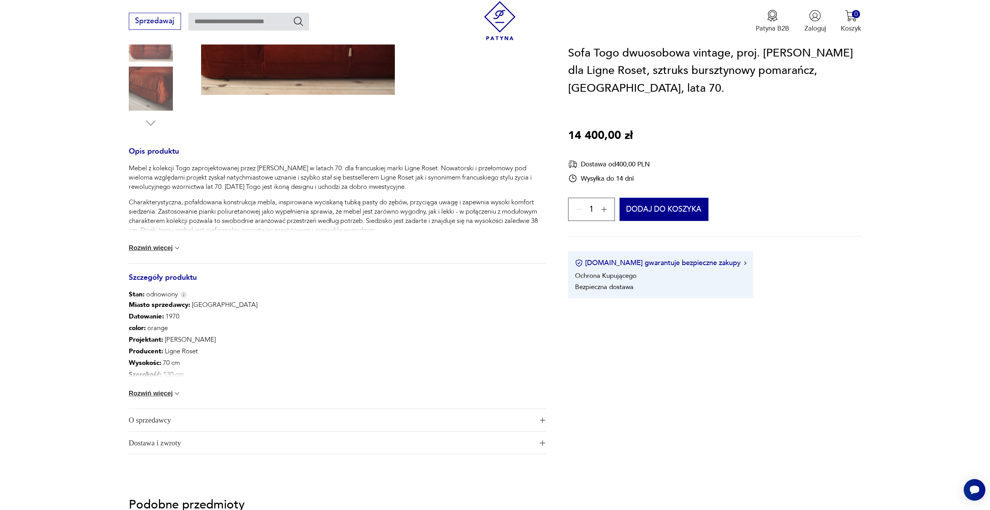
click at [153, 392] on button "Rozwiń więcej" at bounding box center [155, 393] width 53 height 8
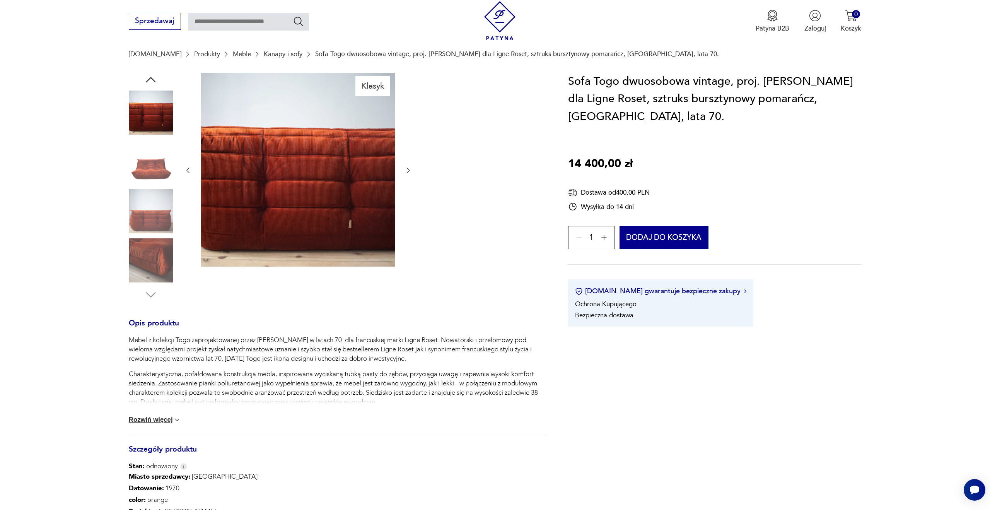
scroll to position [56, 0]
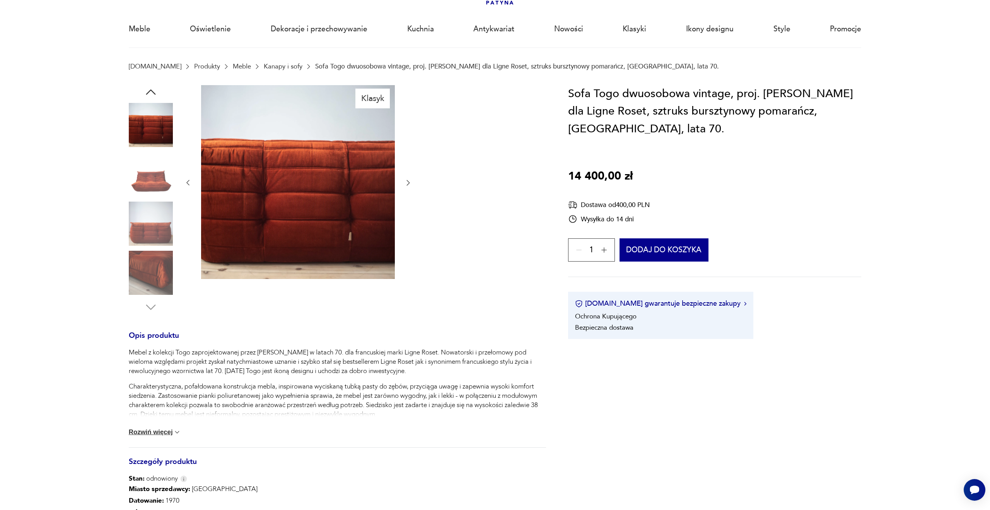
click at [157, 228] on img at bounding box center [151, 224] width 44 height 44
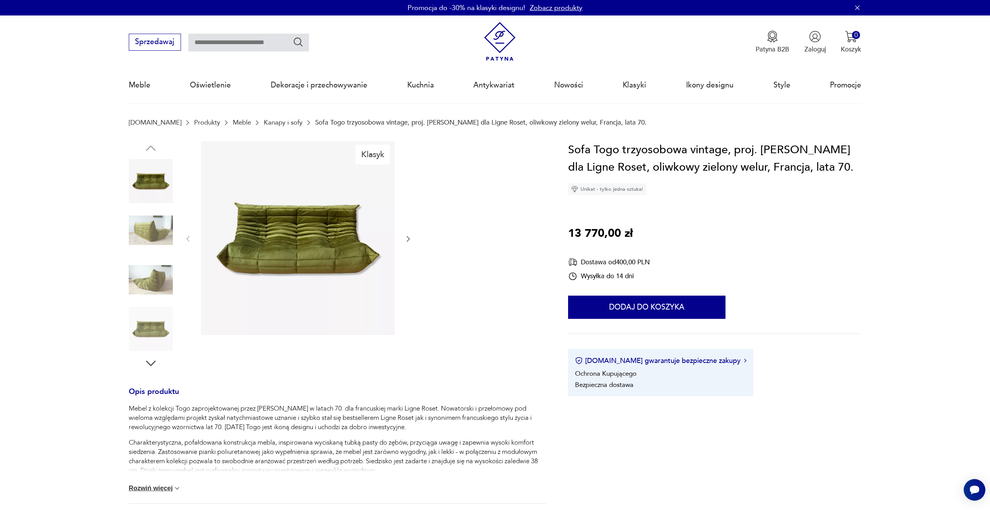
click at [154, 236] on img at bounding box center [151, 230] width 44 height 44
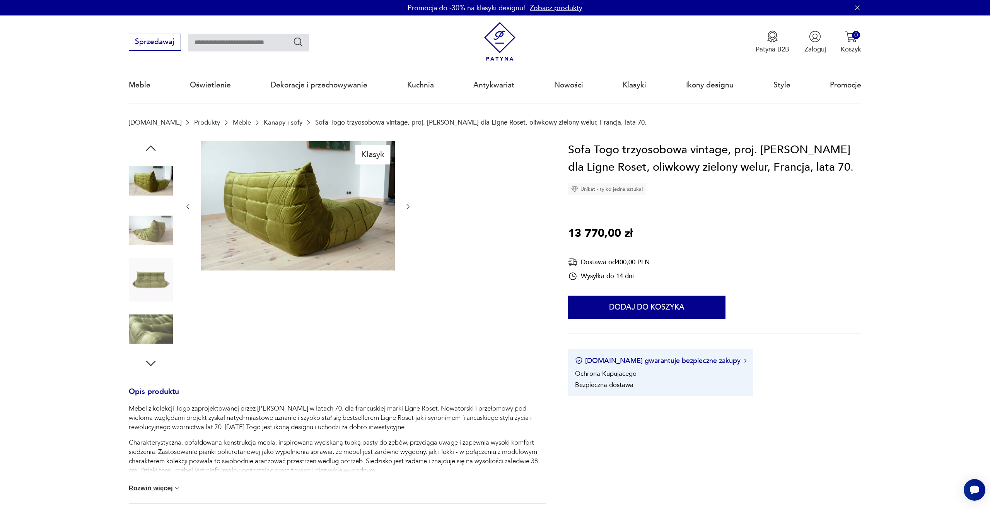
click at [152, 261] on img at bounding box center [151, 280] width 44 height 44
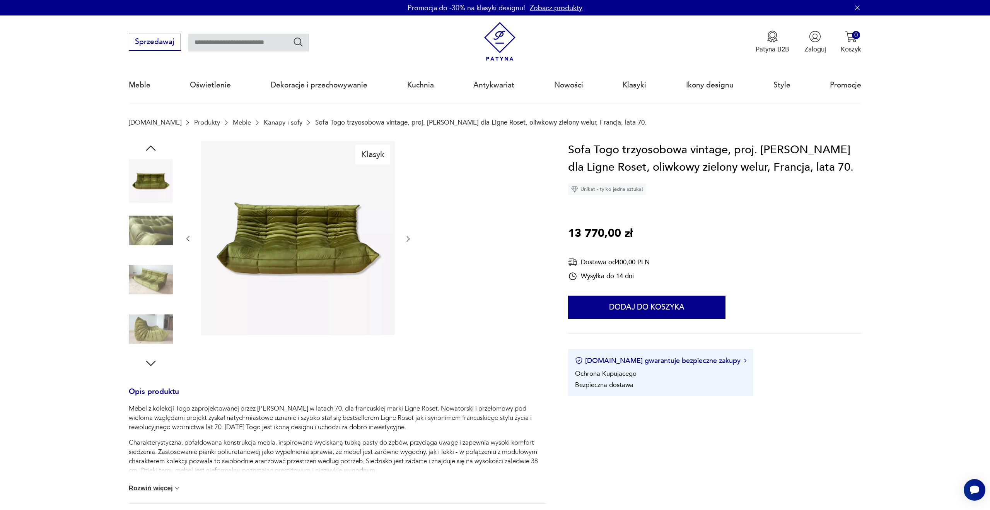
click at [149, 279] on img at bounding box center [151, 280] width 44 height 44
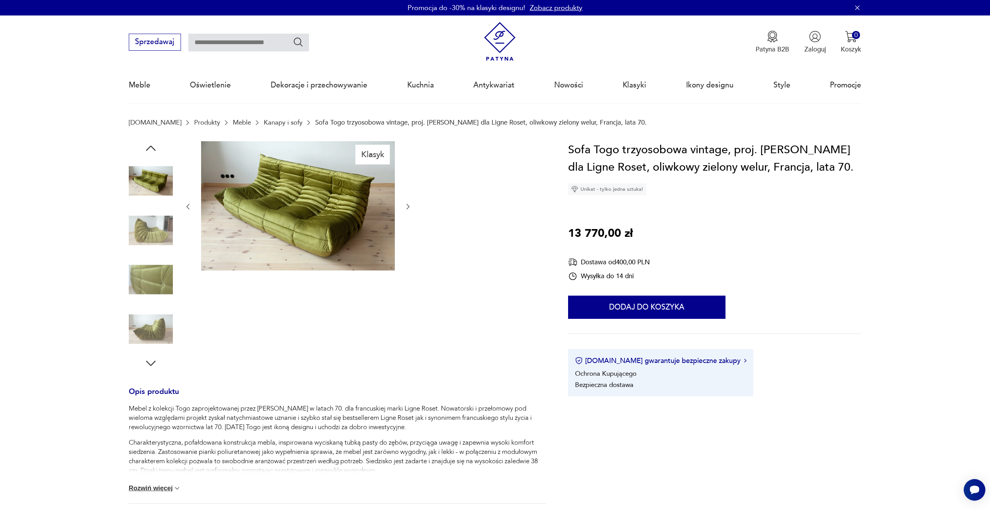
click at [150, 249] on img at bounding box center [151, 230] width 44 height 44
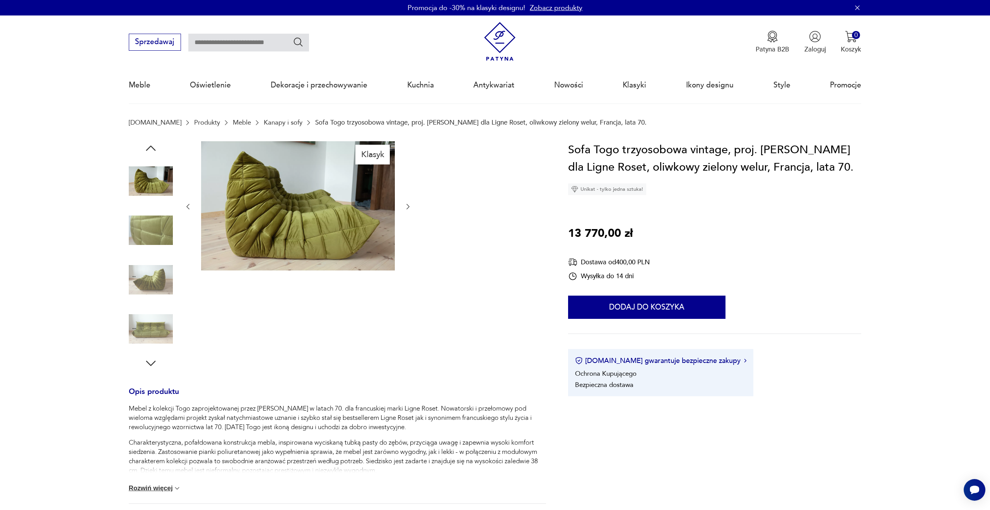
click at [148, 230] on img at bounding box center [151, 230] width 44 height 44
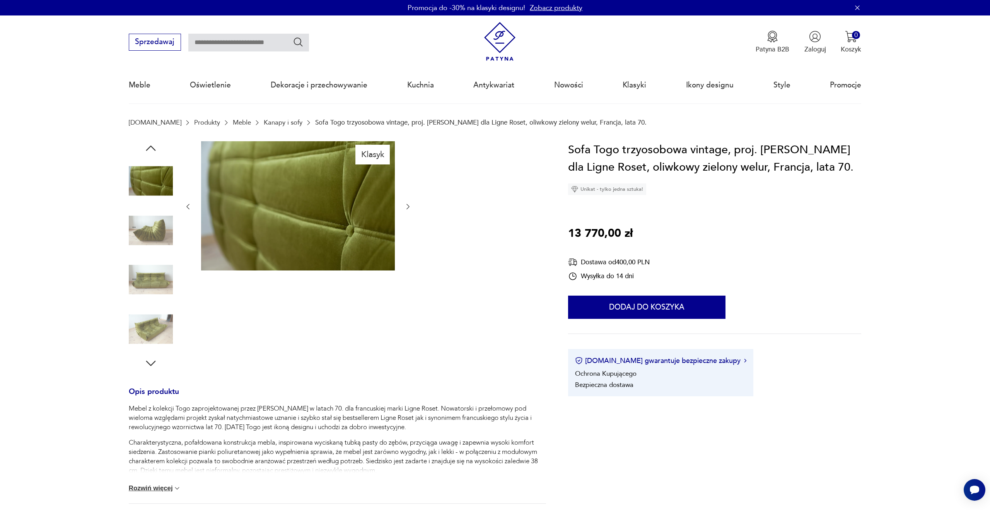
click at [148, 230] on img at bounding box center [151, 230] width 44 height 44
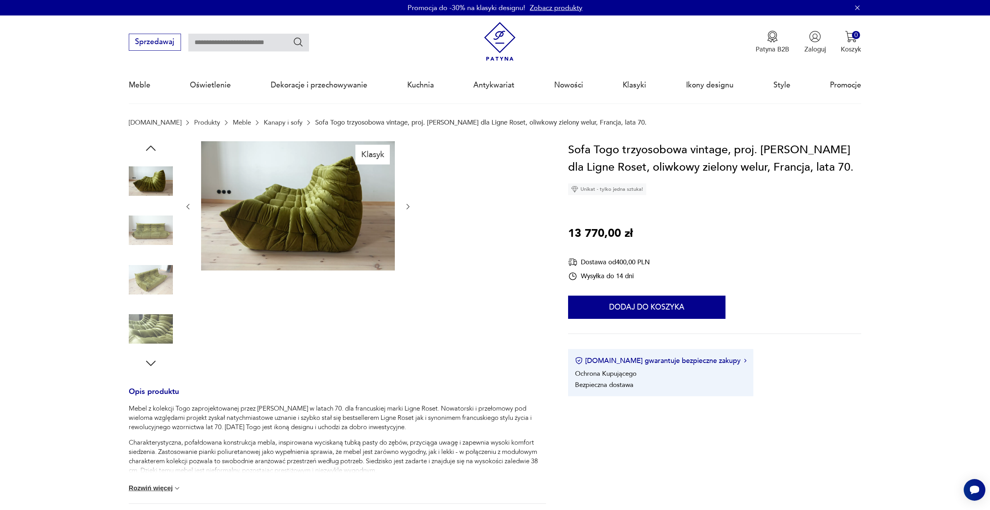
click at [148, 230] on img at bounding box center [151, 230] width 44 height 44
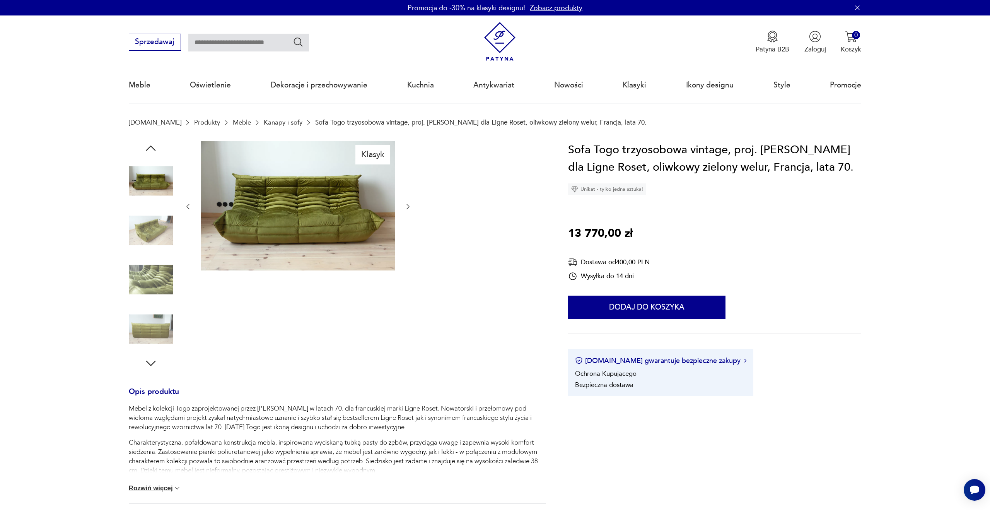
click at [148, 230] on img at bounding box center [151, 230] width 44 height 44
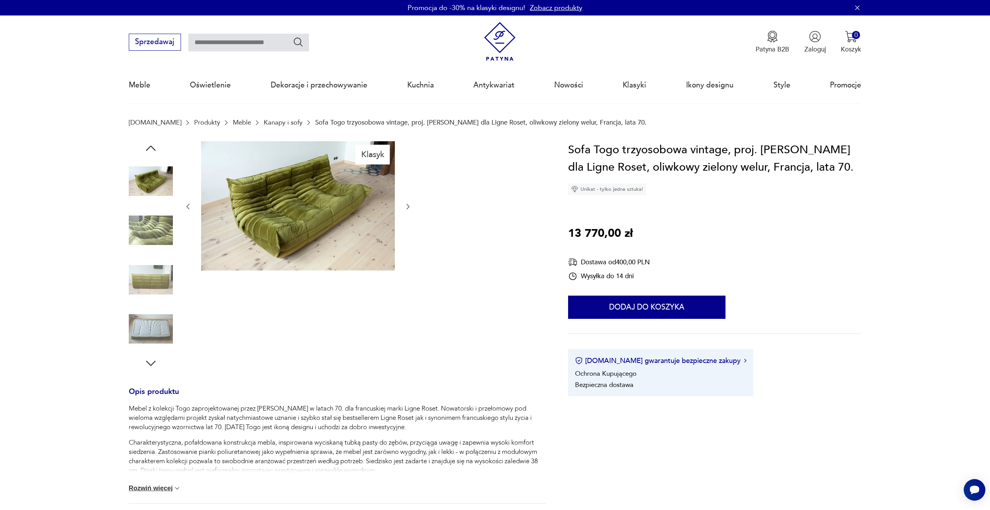
click at [148, 230] on img at bounding box center [151, 230] width 44 height 44
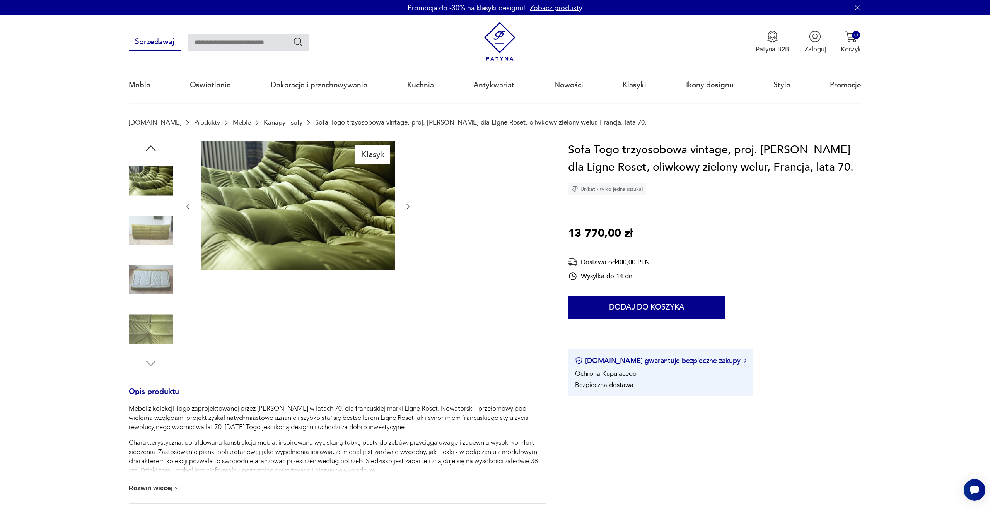
click at [148, 230] on img at bounding box center [151, 230] width 44 height 44
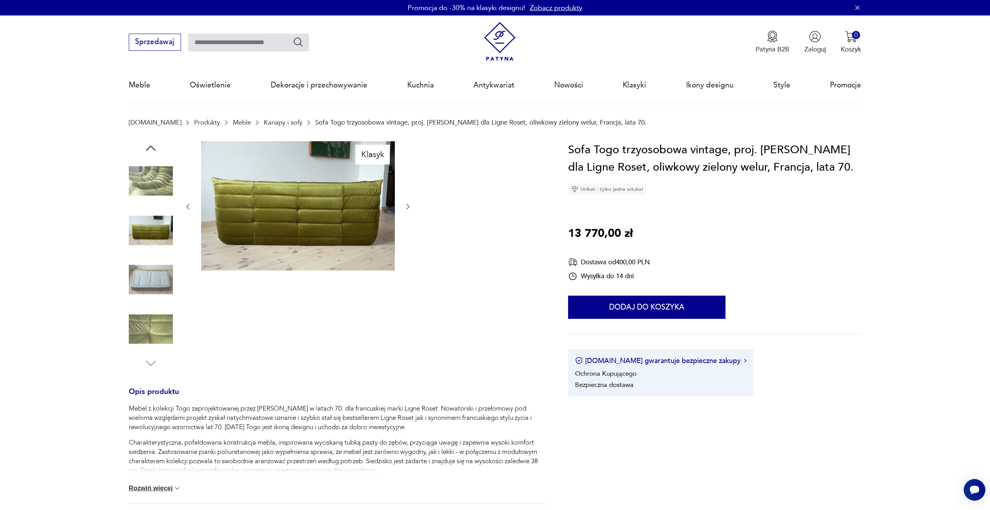
click at [150, 282] on img at bounding box center [151, 280] width 44 height 44
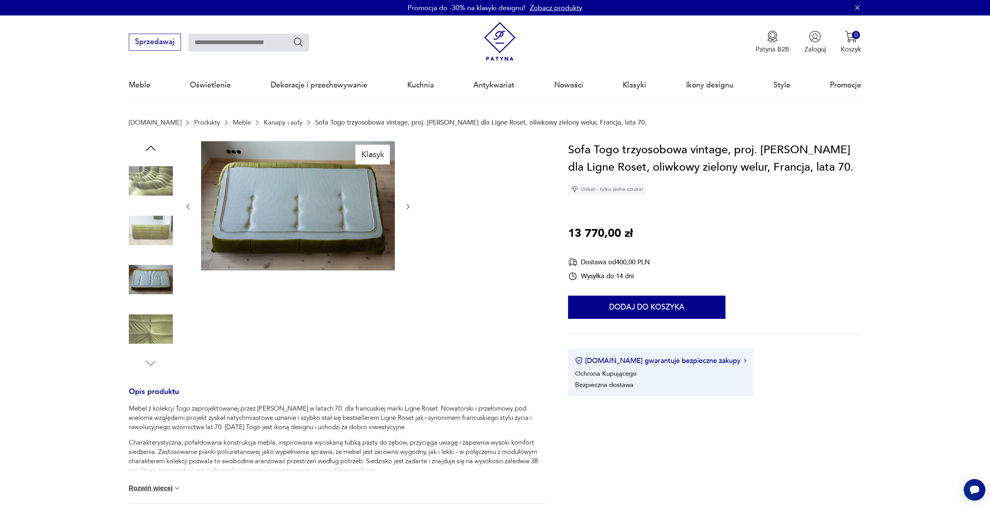
click at [153, 323] on img at bounding box center [151, 329] width 44 height 44
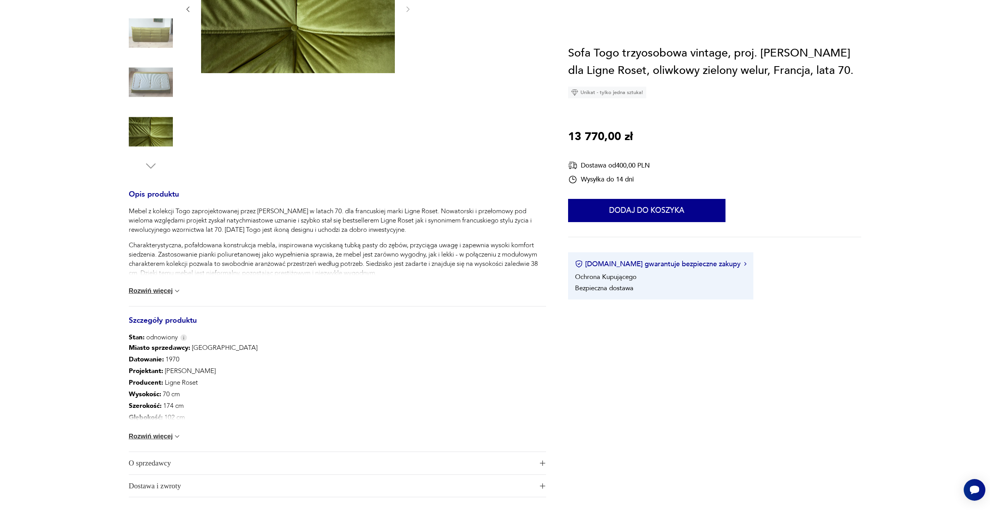
scroll to position [244, 0]
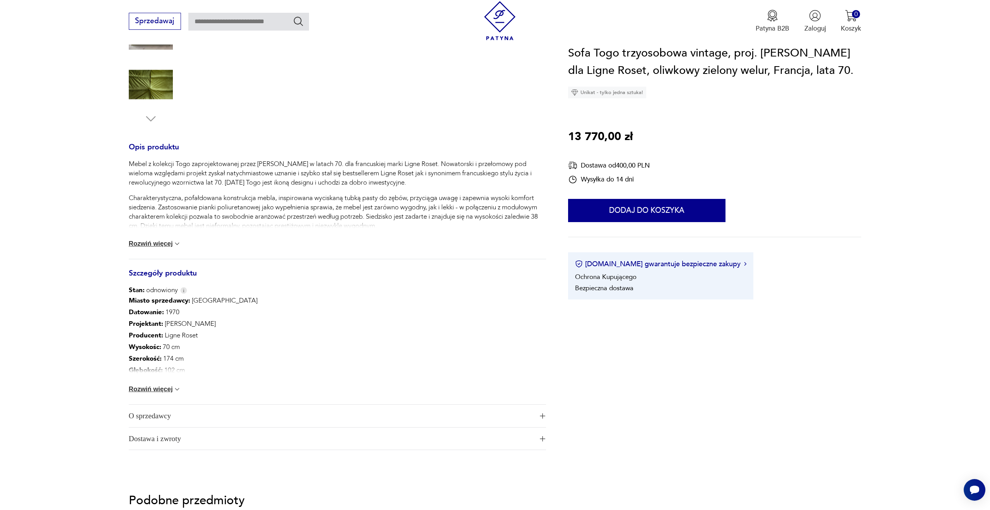
click at [151, 393] on button "Rozwiń więcej" at bounding box center [155, 389] width 53 height 8
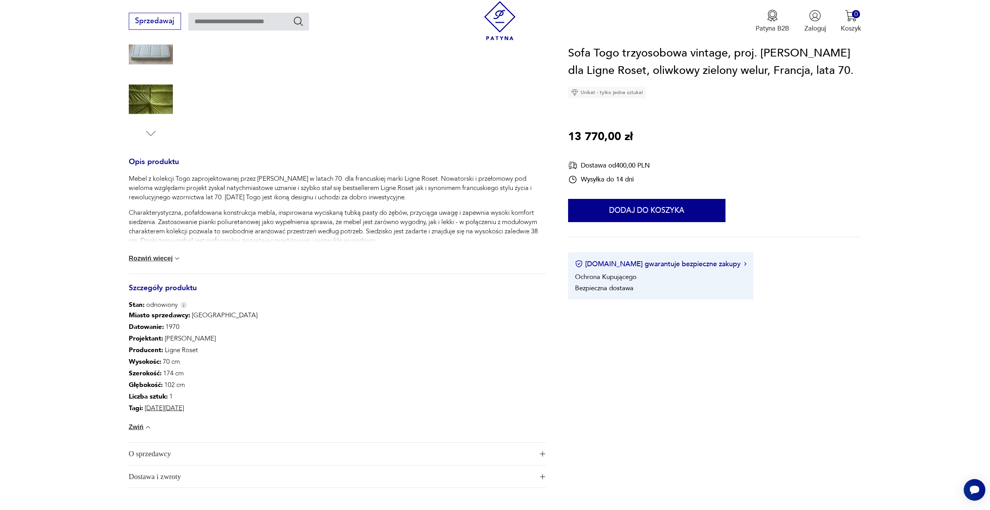
scroll to position [237, 0]
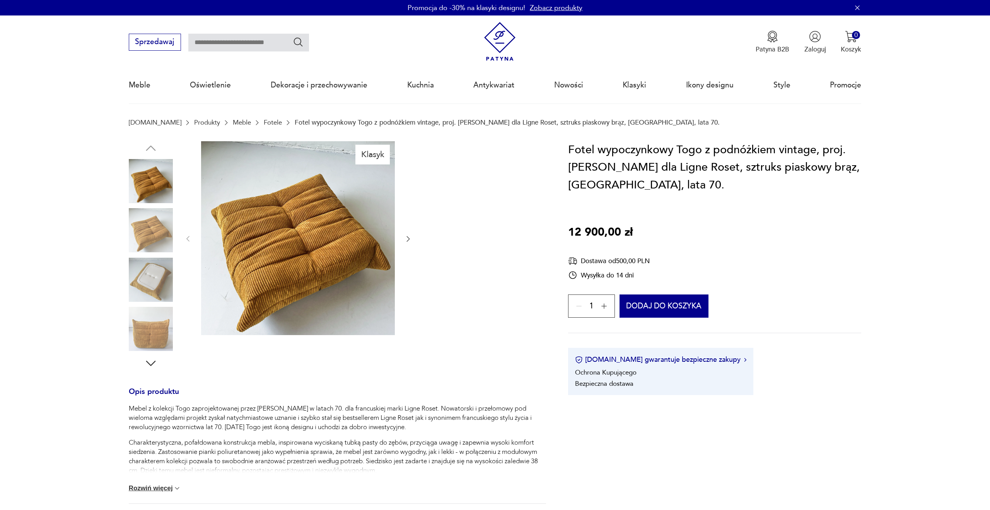
click at [299, 239] on img at bounding box center [298, 238] width 194 height 194
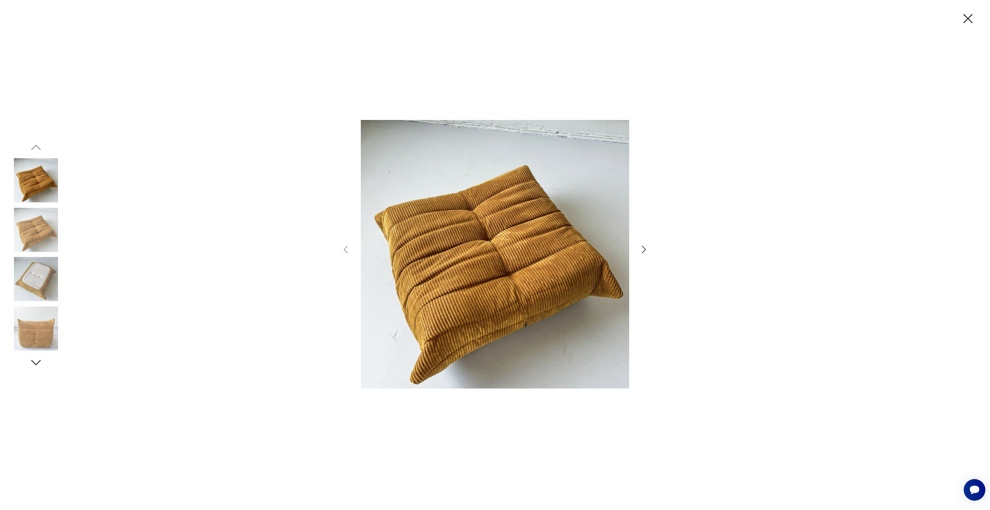
click at [28, 237] on img at bounding box center [36, 230] width 44 height 44
click at [41, 271] on img at bounding box center [36, 279] width 44 height 44
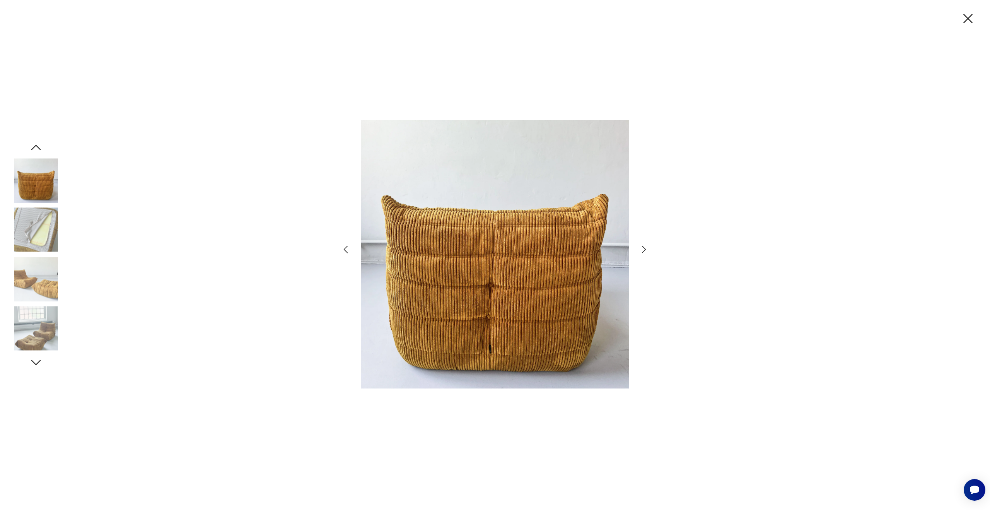
click at [46, 285] on img at bounding box center [36, 279] width 44 height 44
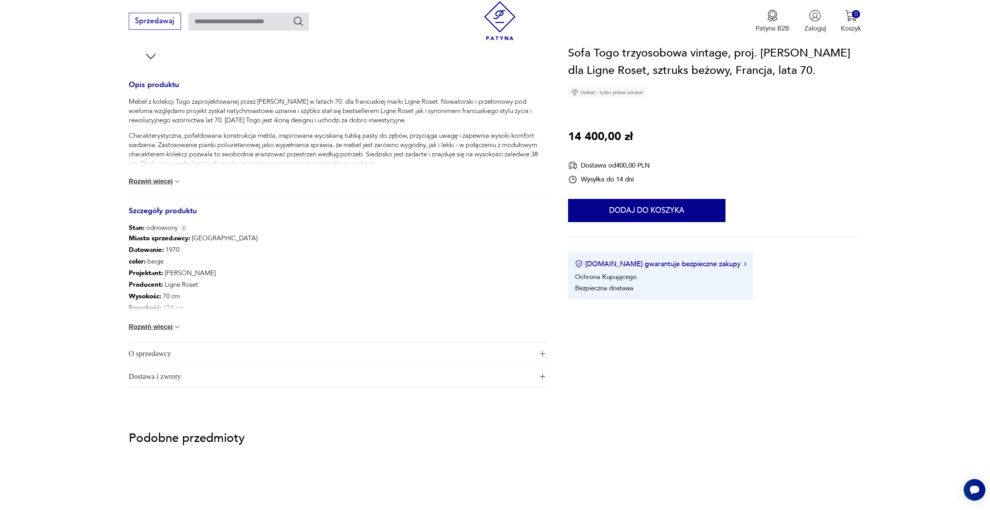
scroll to position [307, 0]
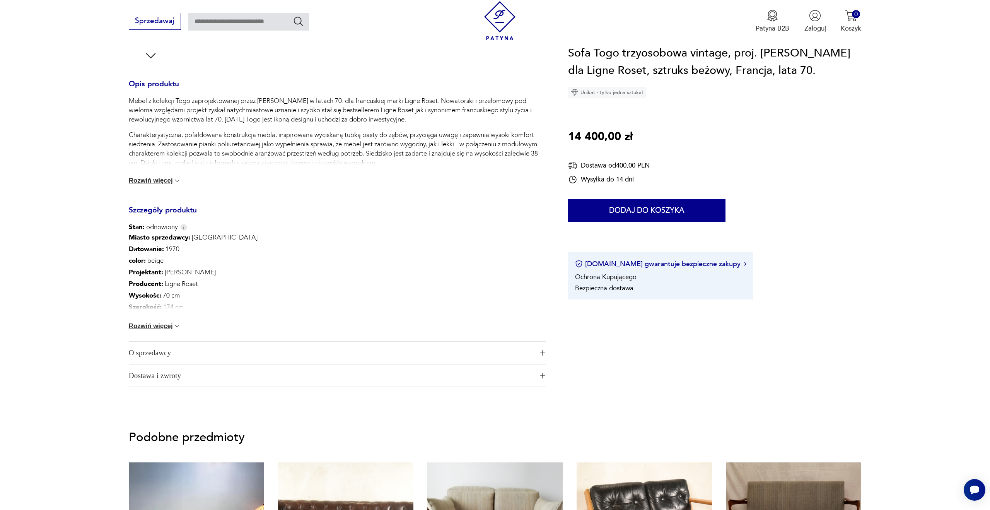
click at [154, 329] on button "Rozwiń więcej" at bounding box center [155, 326] width 53 height 8
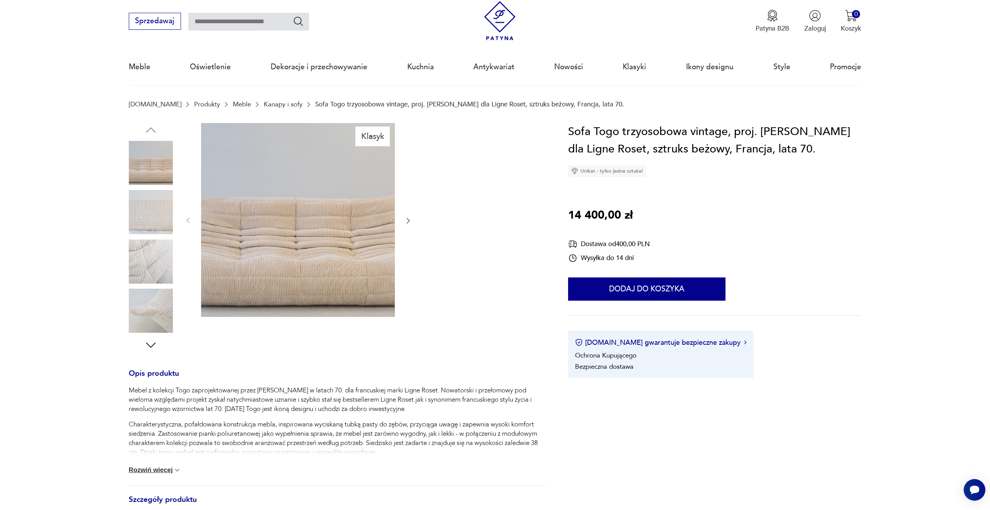
scroll to position [0, 0]
